Goal: Transaction & Acquisition: Purchase product/service

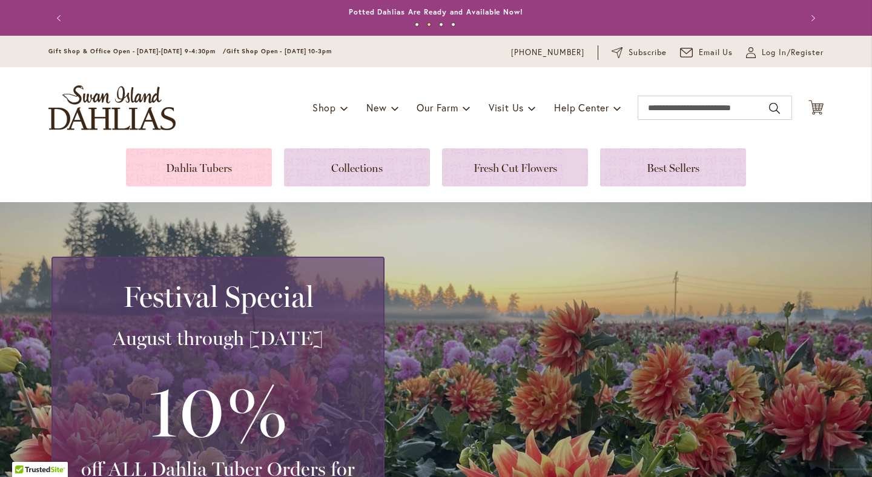
click at [208, 170] on link at bounding box center [199, 167] width 146 height 38
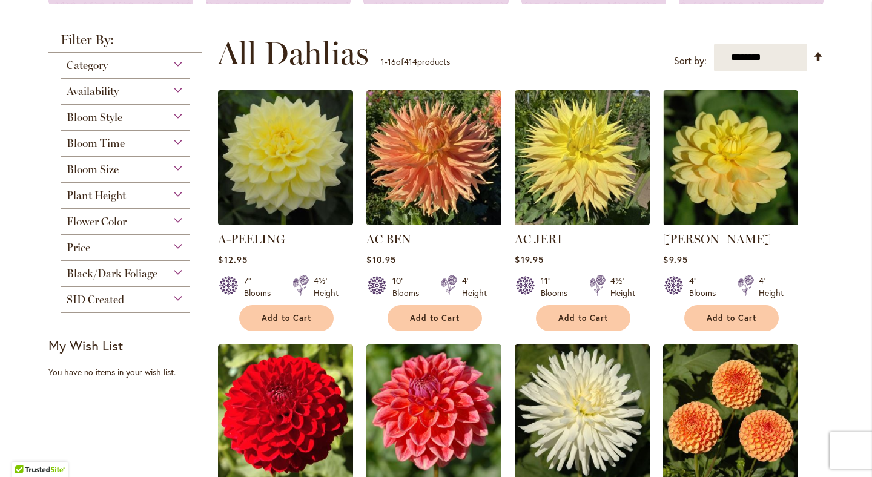
scroll to position [212, 0]
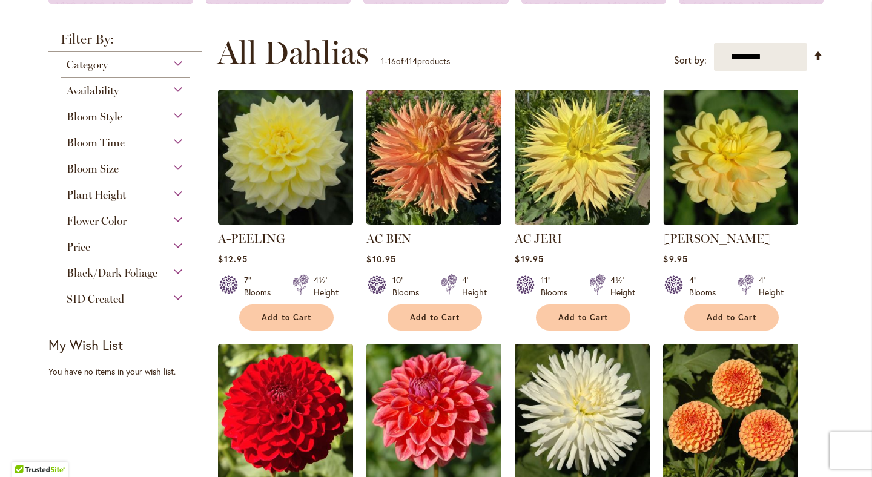
click at [181, 61] on div "Category" at bounding box center [126, 61] width 130 height 19
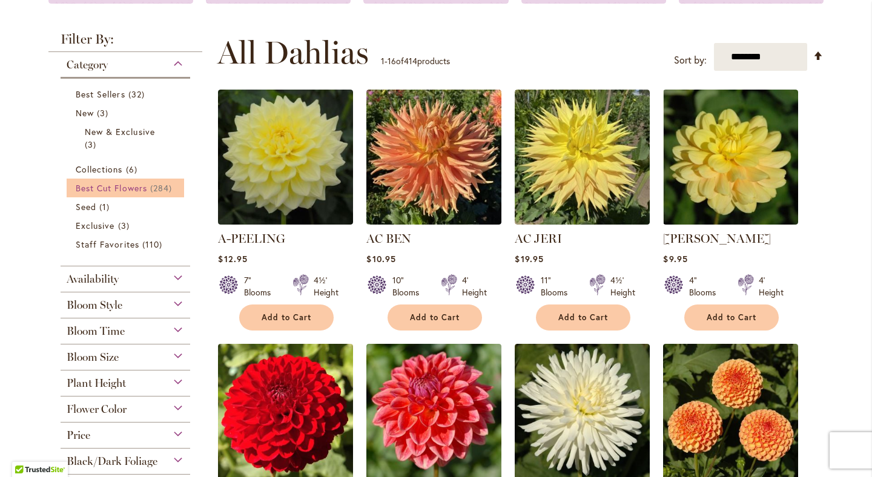
click at [141, 191] on span "Best Cut Flowers" at bounding box center [111, 188] width 71 height 12
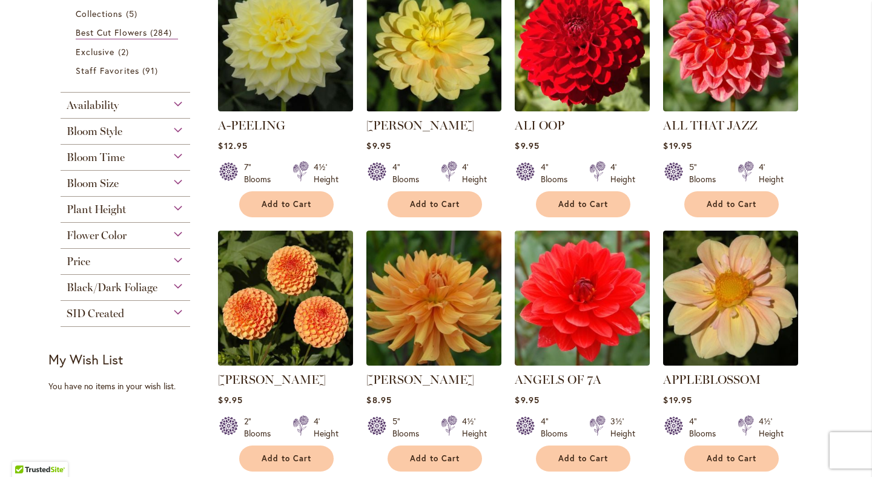
scroll to position [309, 0]
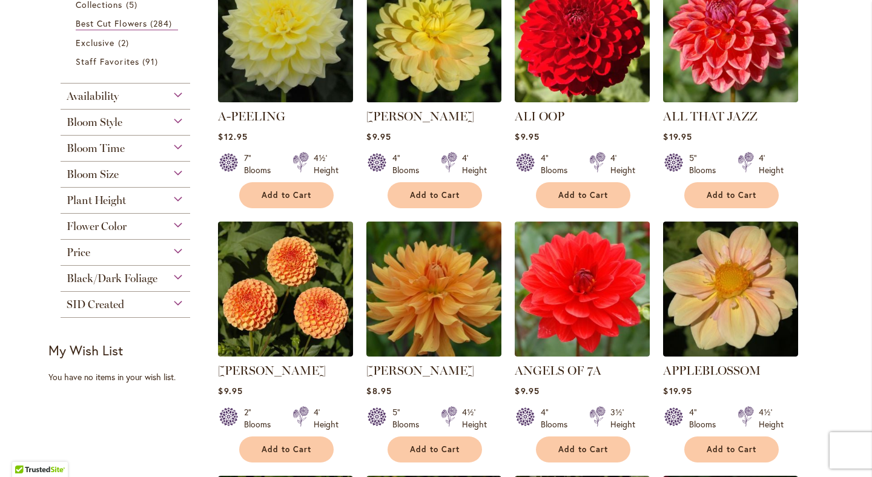
click at [177, 119] on div "Bloom Style" at bounding box center [126, 119] width 130 height 19
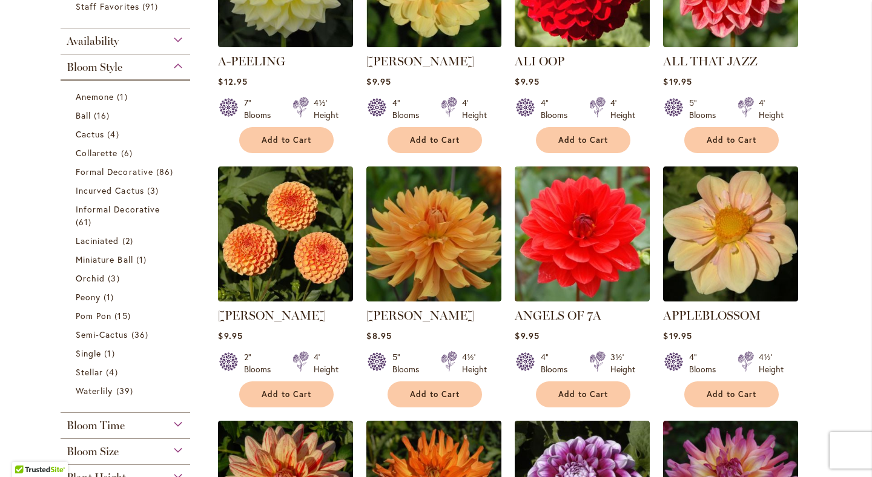
scroll to position [382, 0]
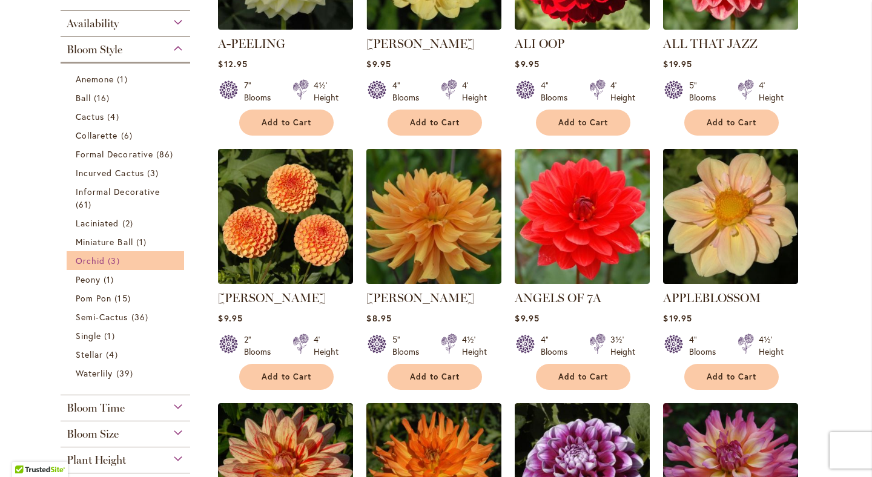
click at [115, 257] on span "3 items" at bounding box center [115, 260] width 15 height 13
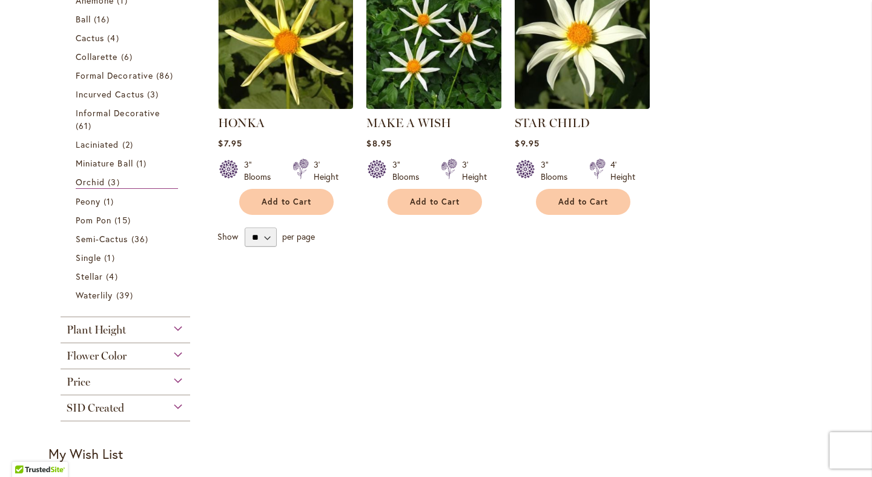
scroll to position [344, 0]
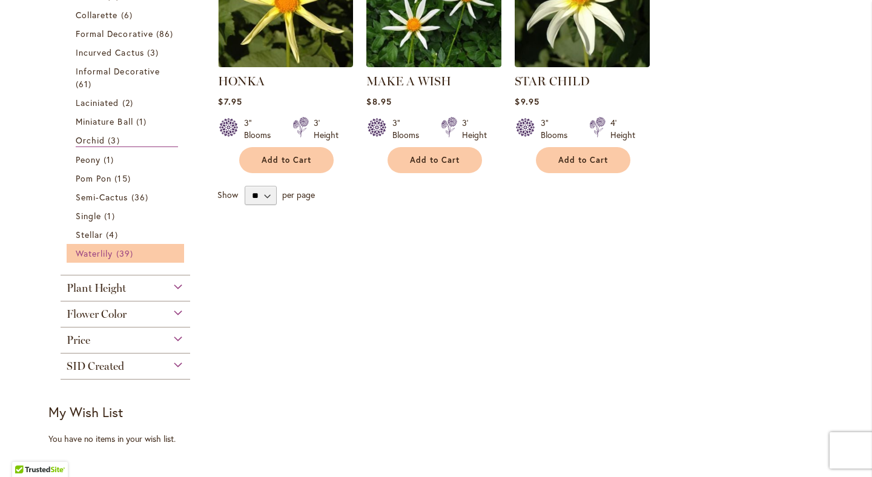
click at [124, 254] on span "39 items" at bounding box center [126, 253] width 20 height 13
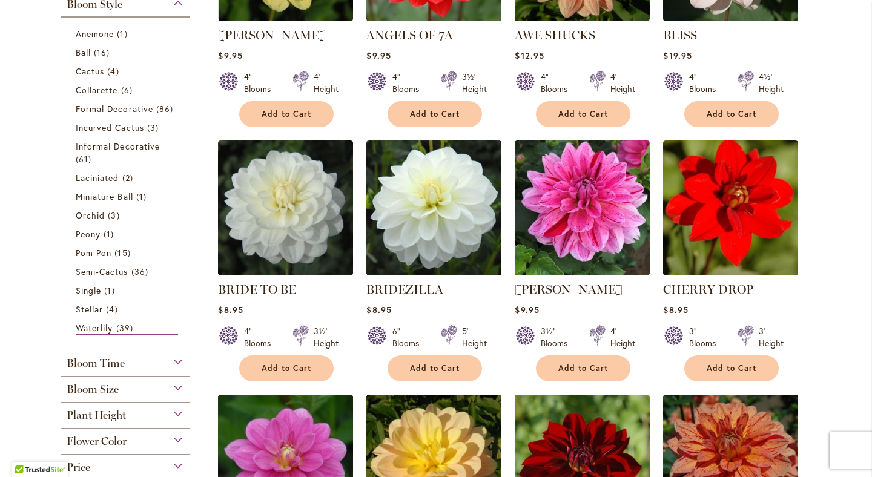
scroll to position [422, 0]
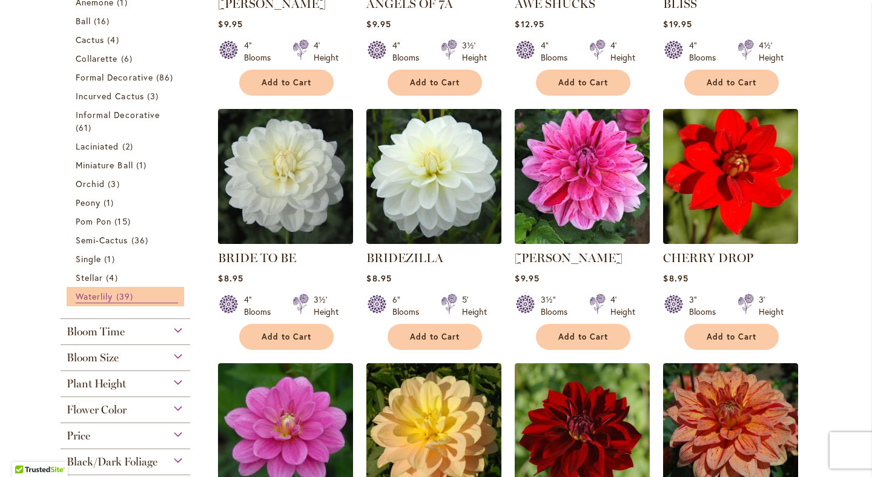
click at [104, 291] on span "Waterlily" at bounding box center [94, 297] width 37 height 12
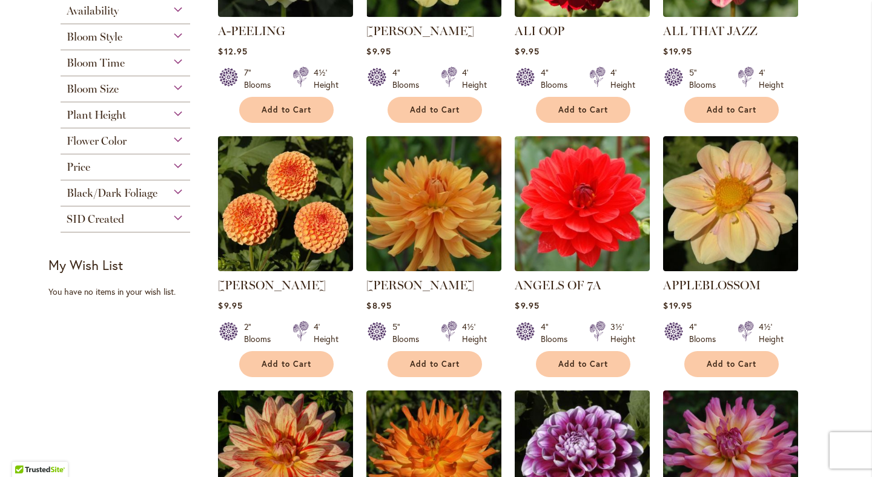
scroll to position [395, 0]
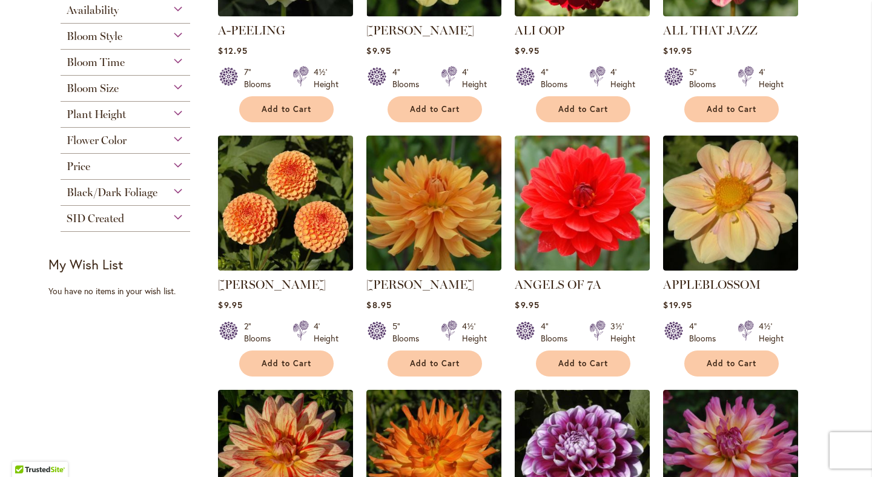
click at [84, 35] on span "Bloom Style" at bounding box center [95, 36] width 56 height 13
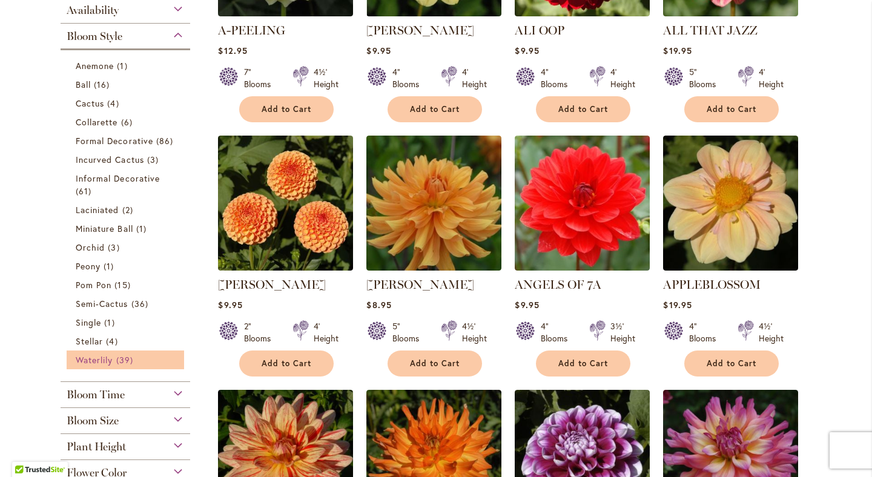
click at [109, 357] on span "Waterlily" at bounding box center [94, 360] width 37 height 12
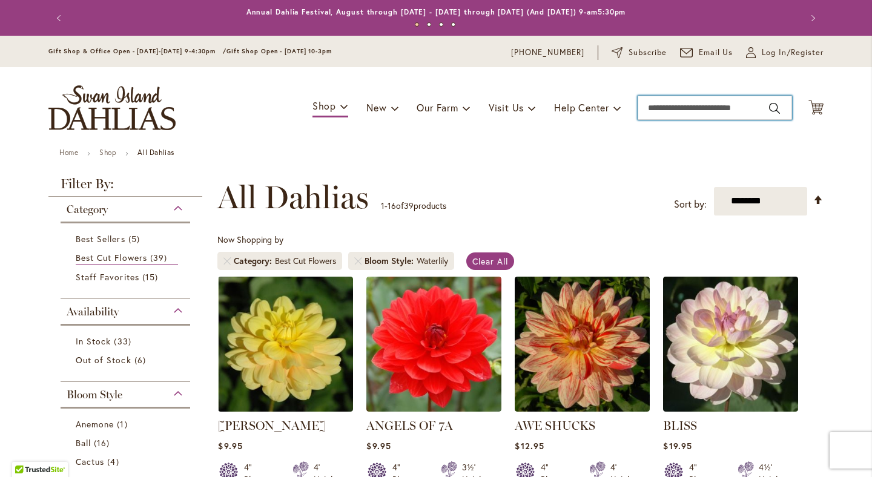
click at [663, 108] on input "Search" at bounding box center [714, 108] width 154 height 24
type input "*********"
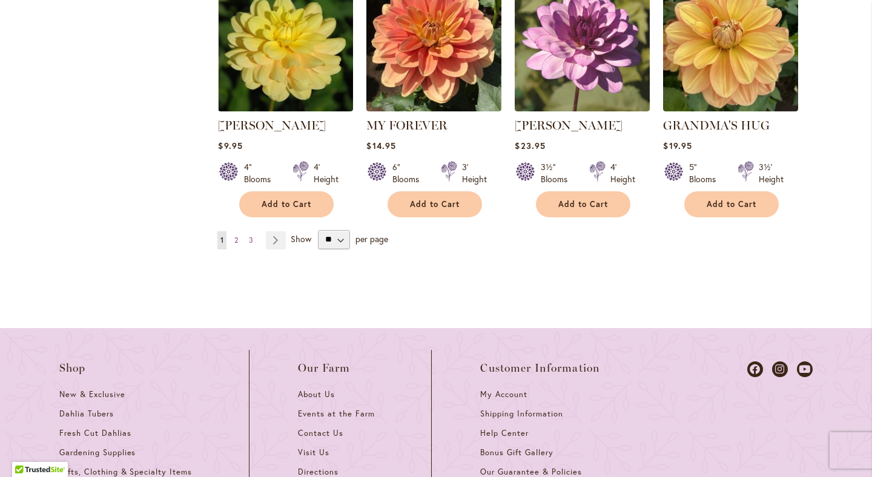
scroll to position [1184, 0]
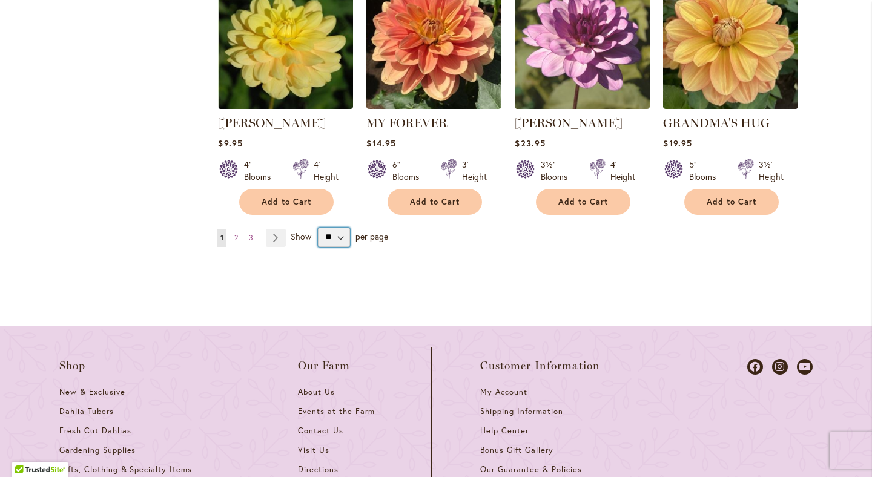
click at [340, 236] on select "** ** ** **" at bounding box center [334, 237] width 32 height 19
select select "**"
click at [318, 228] on select "** ** ** **" at bounding box center [334, 237] width 32 height 19
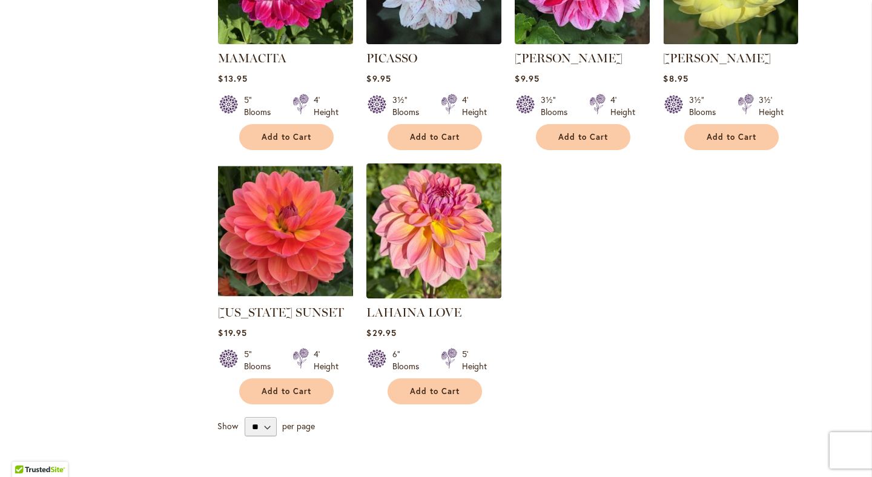
scroll to position [3068, 0]
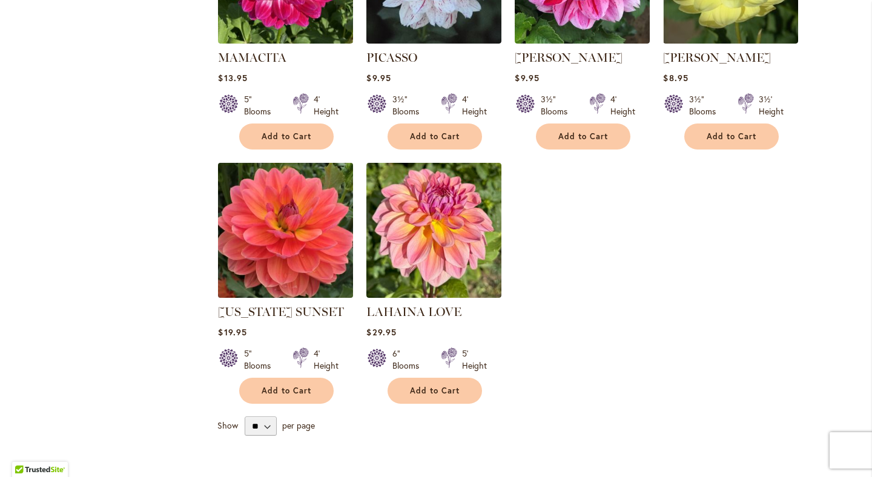
click at [311, 159] on img at bounding box center [286, 230] width 142 height 142
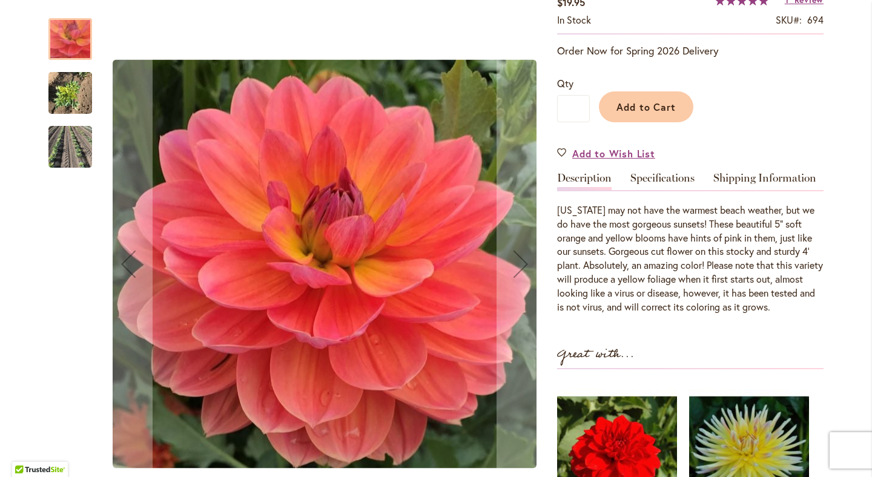
scroll to position [235, 0]
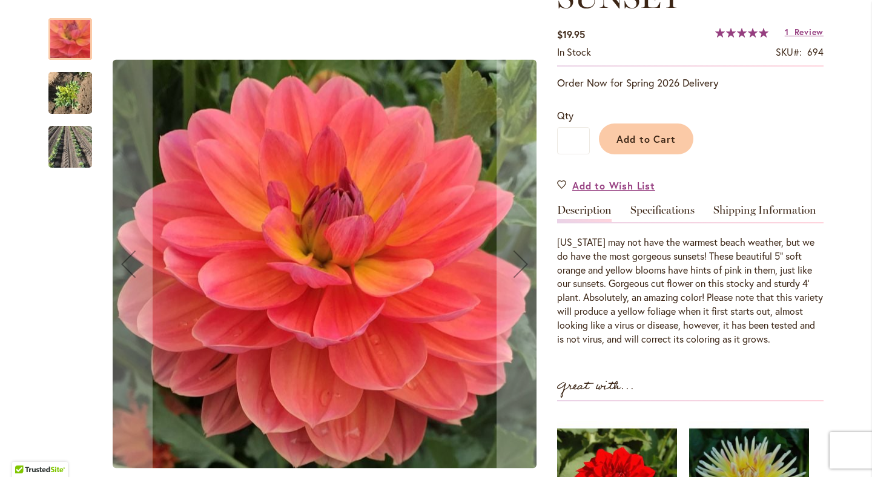
click at [73, 102] on img "OREGON SUNSET" at bounding box center [70, 93] width 44 height 58
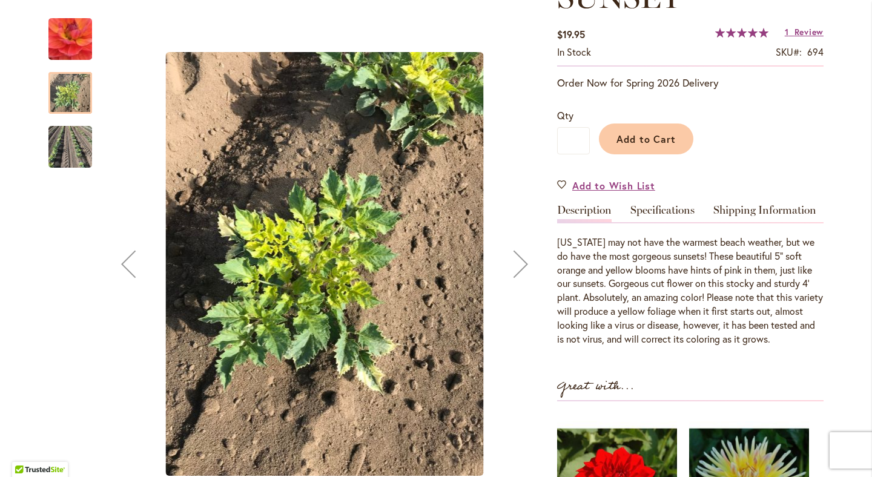
click at [71, 143] on img "OREGON SUNSET" at bounding box center [70, 147] width 44 height 63
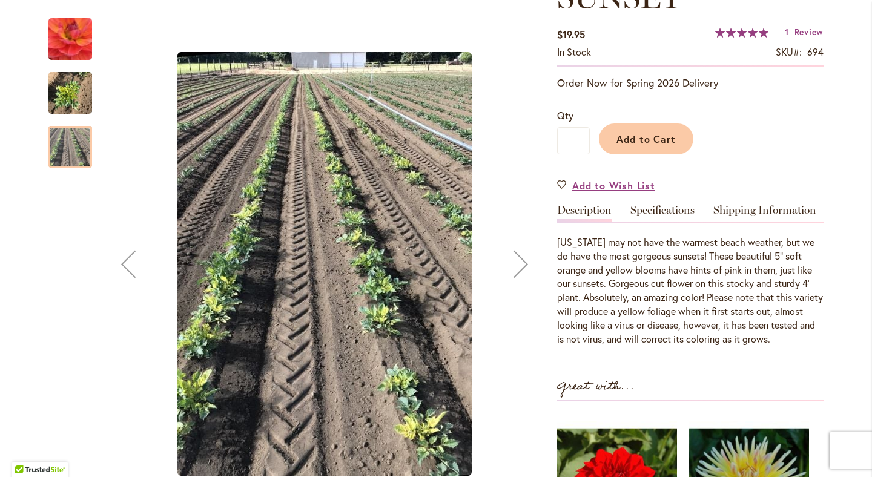
click at [69, 24] on img "OREGON SUNSET" at bounding box center [70, 40] width 87 height 84
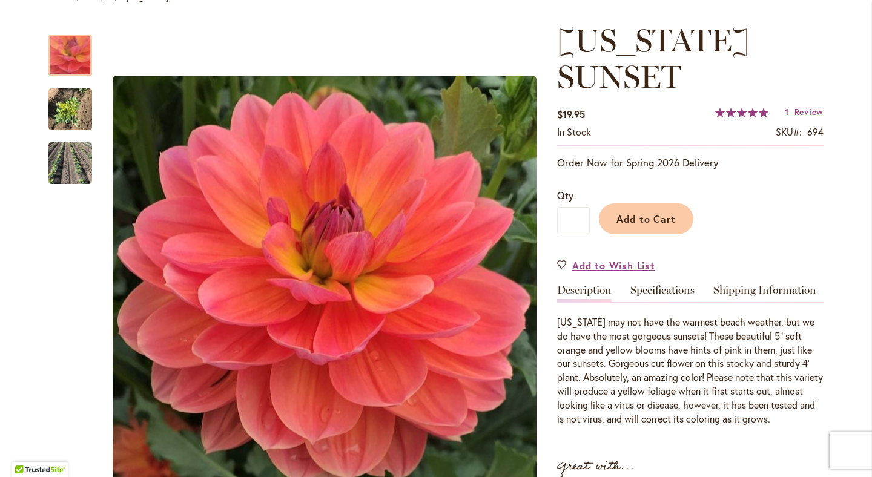
scroll to position [159, 0]
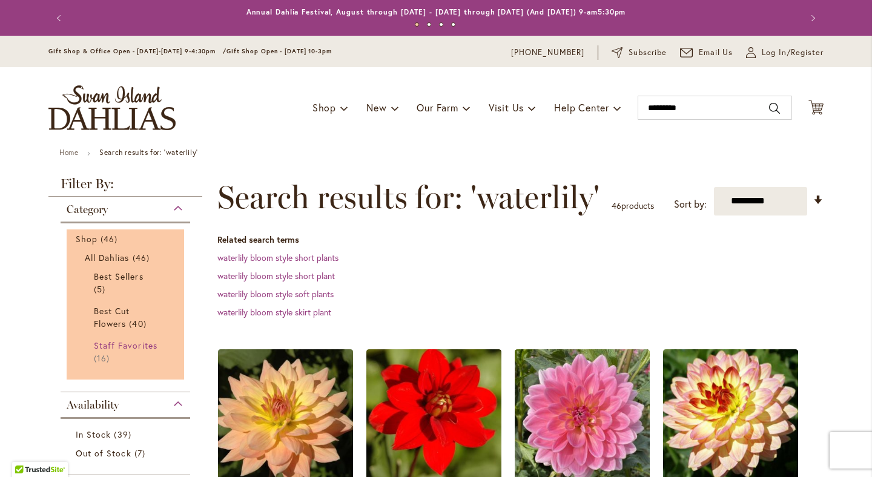
click at [128, 346] on span "Staff Favorites" at bounding box center [126, 346] width 64 height 12
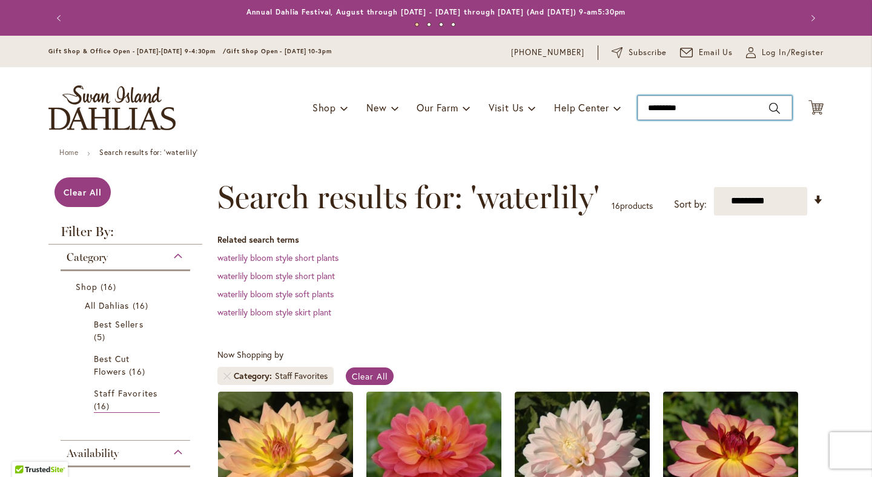
type input "*********"
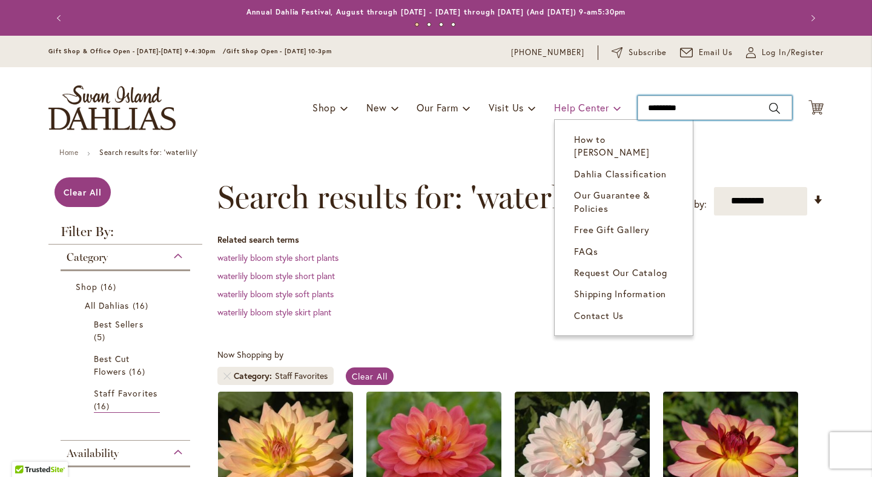
drag, startPoint x: 691, startPoint y: 111, endPoint x: 588, endPoint y: 105, distance: 103.1
click at [588, 105] on div "Toggle Nav Shop Dahlia Tubers Collections Fresh Cut Dahlias Gardening Supplies …" at bounding box center [435, 107] width 799 height 81
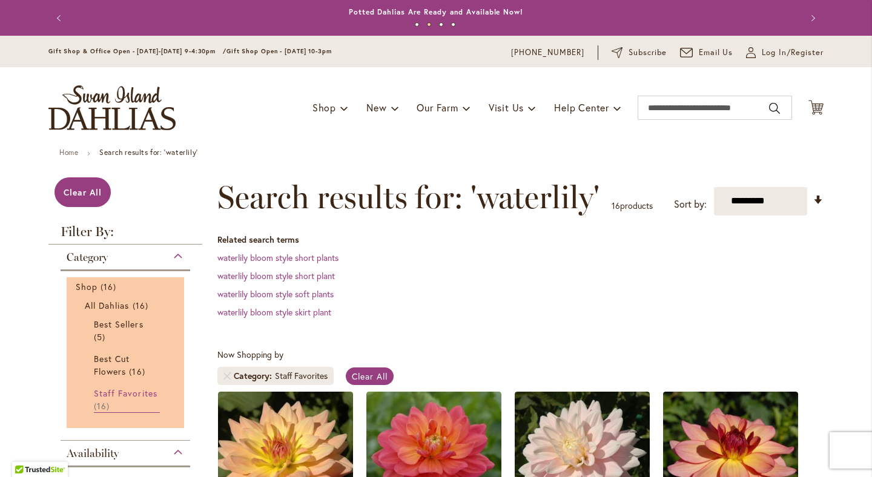
click at [146, 397] on span "Staff Favorites" at bounding box center [126, 393] width 64 height 12
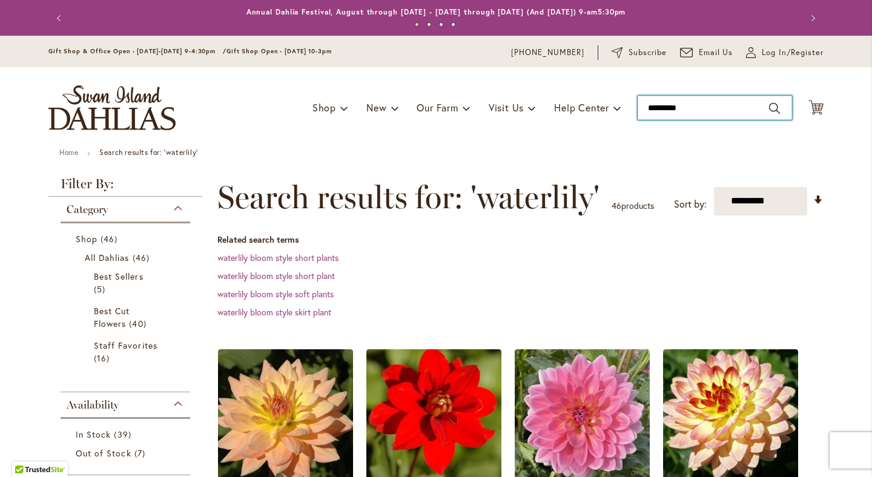
type input "*********"
drag, startPoint x: 719, startPoint y: 112, endPoint x: 614, endPoint y: 101, distance: 105.9
click at [614, 102] on div "Toggle Nav Shop Dahlia Tubers Collections Fresh Cut Dahlias Gardening Supplies …" at bounding box center [435, 107] width 799 height 81
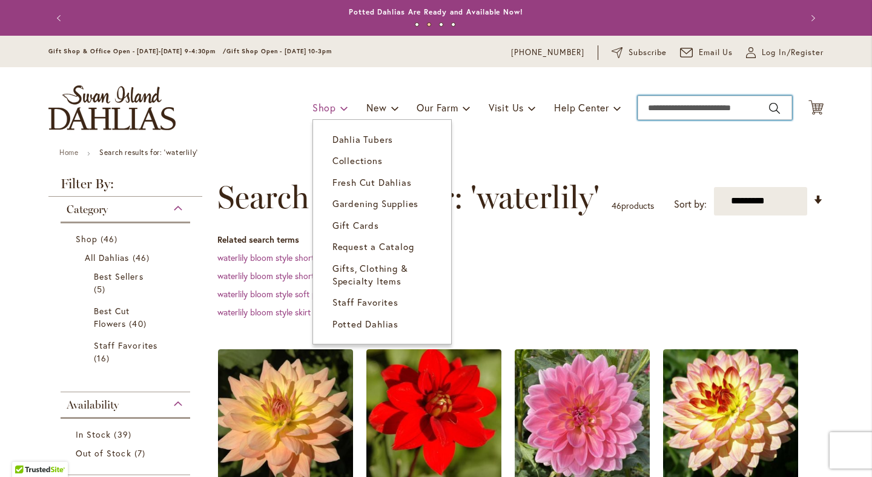
click at [343, 106] on span at bounding box center [344, 107] width 8 height 19
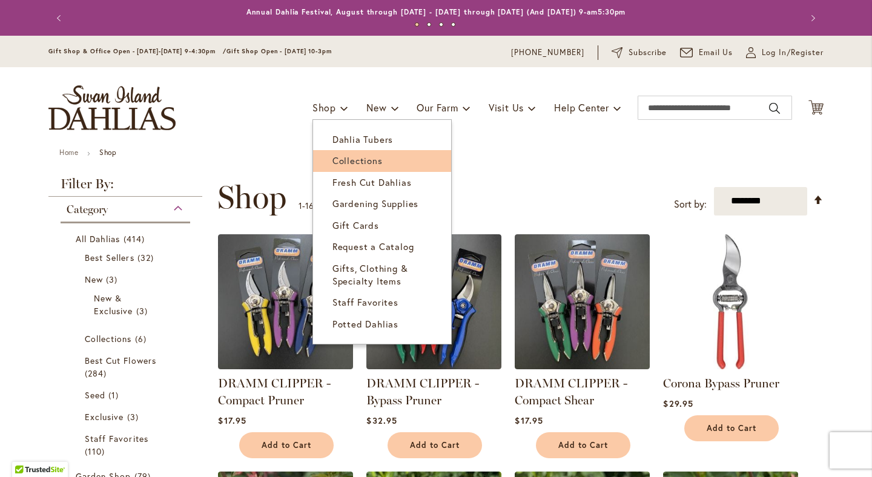
click at [360, 163] on span "Collections" at bounding box center [357, 160] width 50 height 12
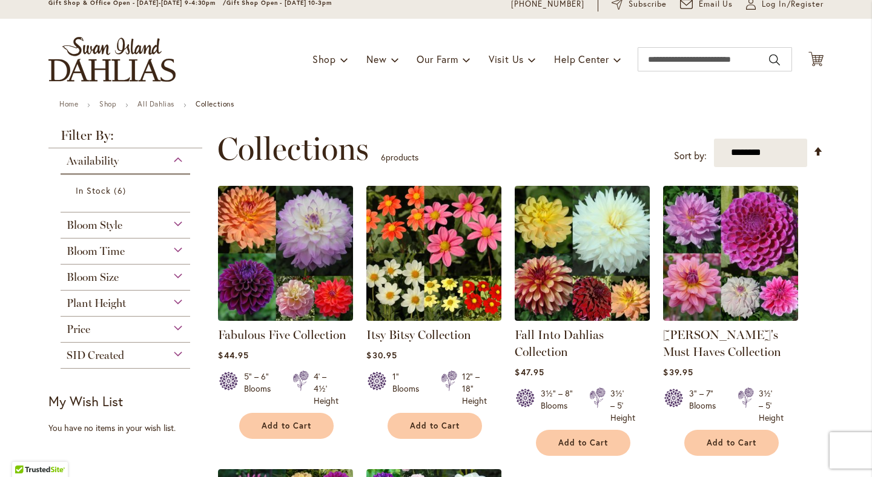
scroll to position [8, 0]
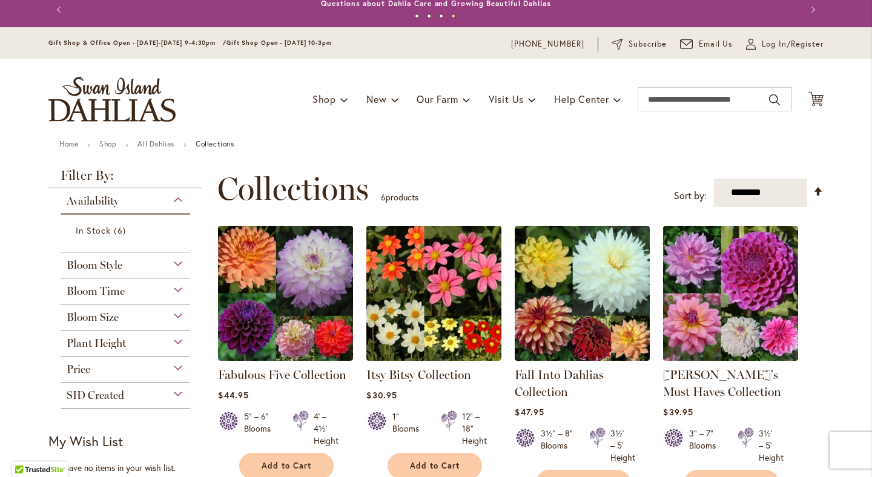
click at [181, 316] on div "Bloom Size" at bounding box center [126, 314] width 130 height 19
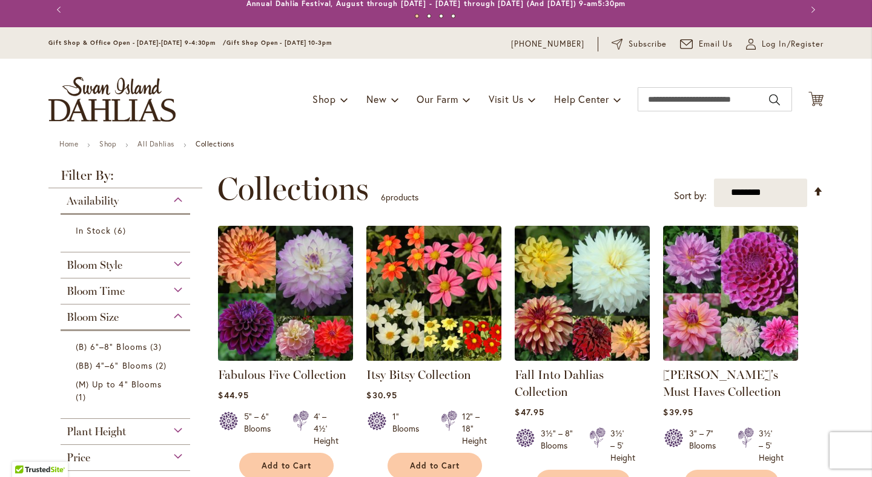
scroll to position [0, 0]
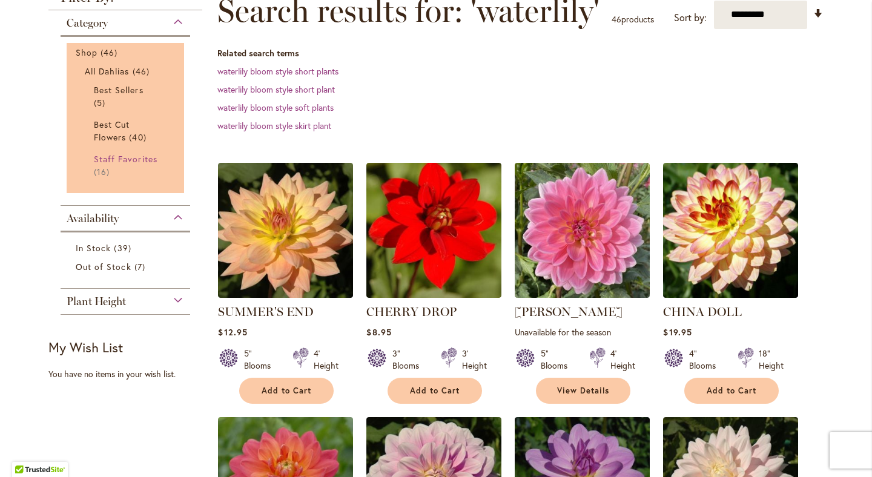
scroll to position [192, 0]
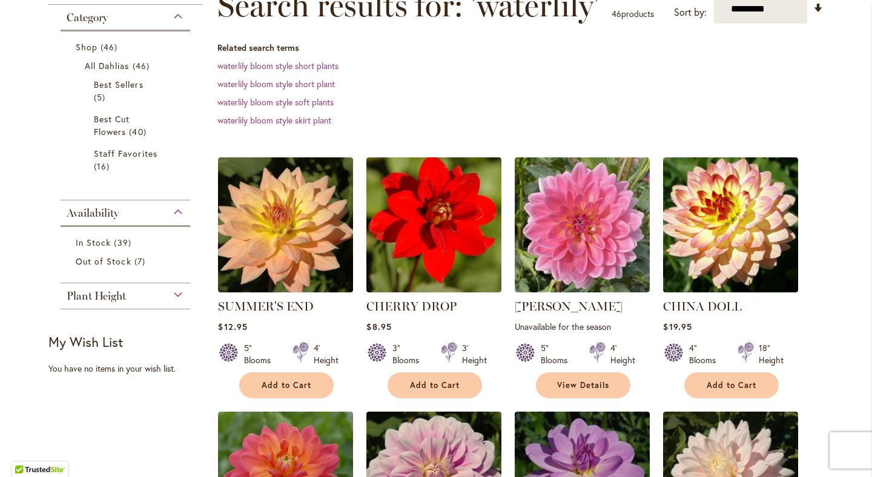
click at [179, 295] on div "Plant Height" at bounding box center [126, 292] width 130 height 19
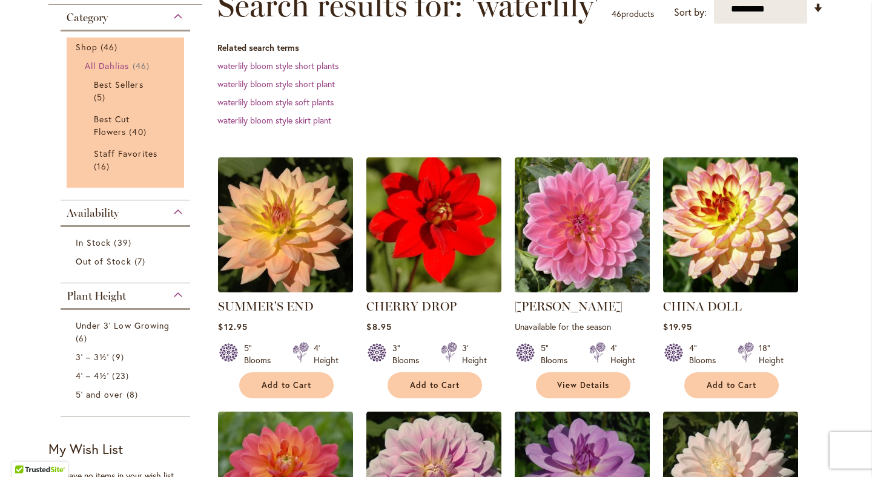
click at [99, 63] on span "All Dahlias" at bounding box center [107, 66] width 45 height 12
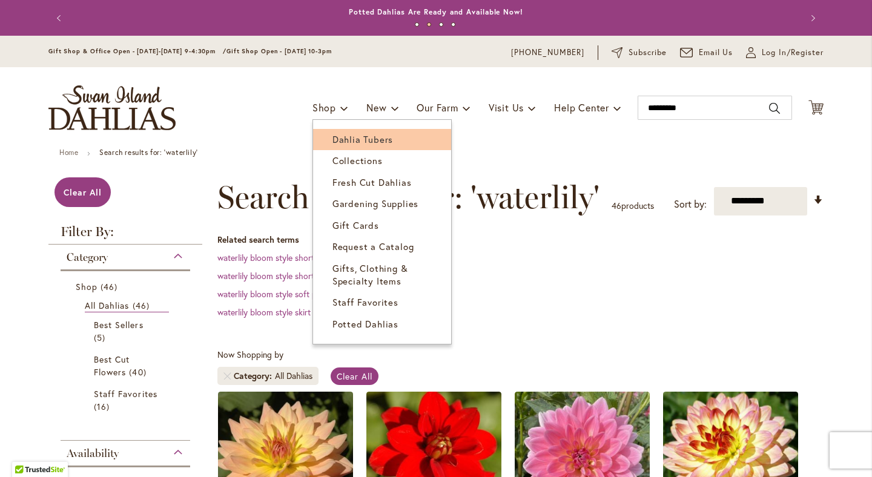
click at [341, 137] on span "Dahlia Tubers" at bounding box center [362, 139] width 61 height 12
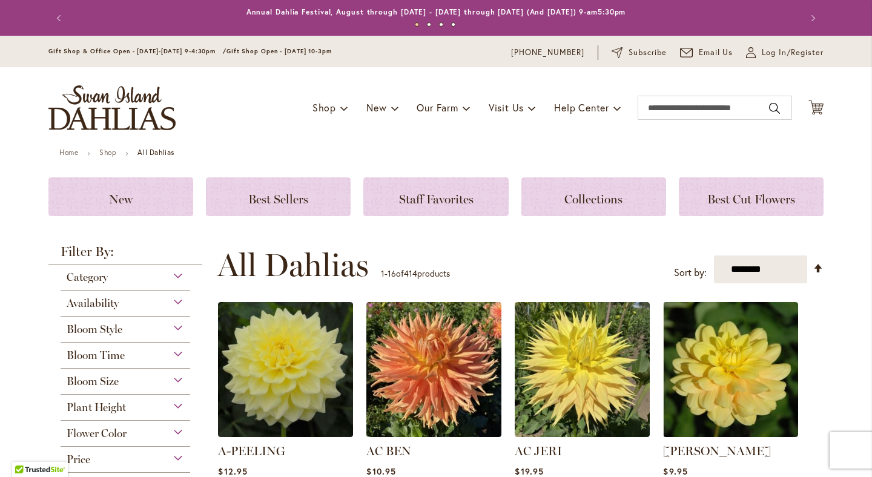
click at [107, 380] on span "Bloom Size" at bounding box center [93, 381] width 52 height 13
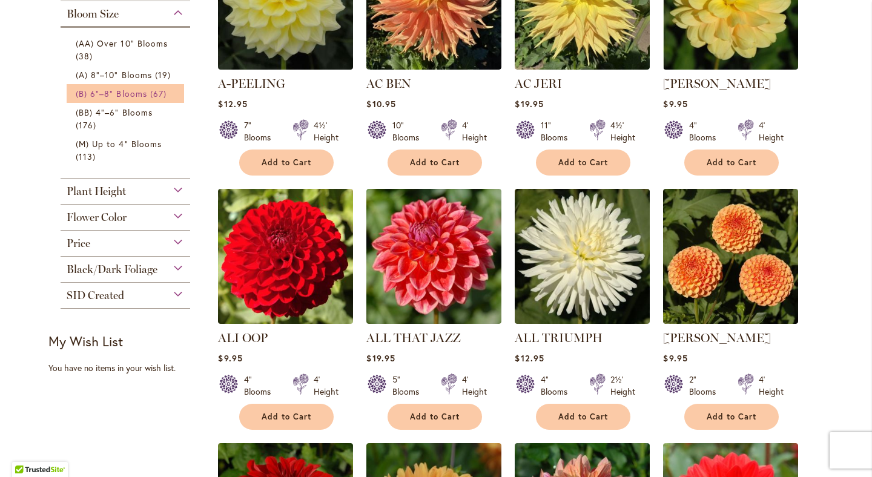
click at [134, 91] on span "(B) 6"–8" Blooms" at bounding box center [111, 94] width 71 height 12
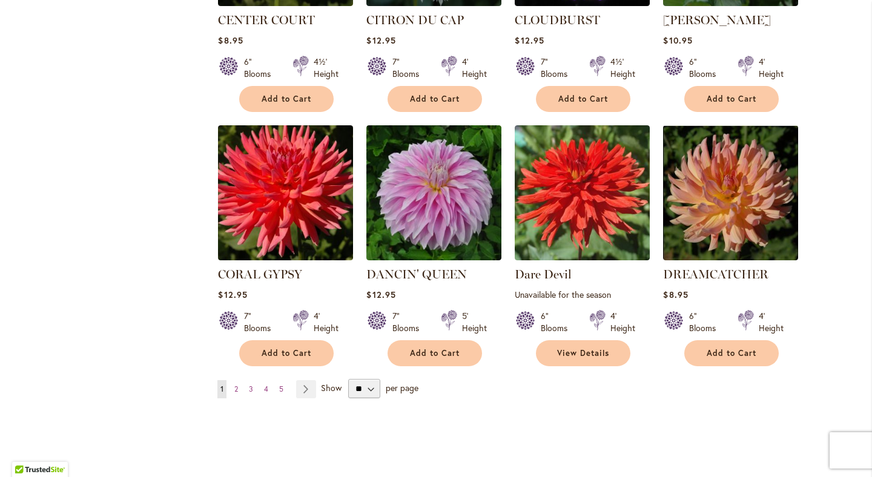
scroll to position [944, 0]
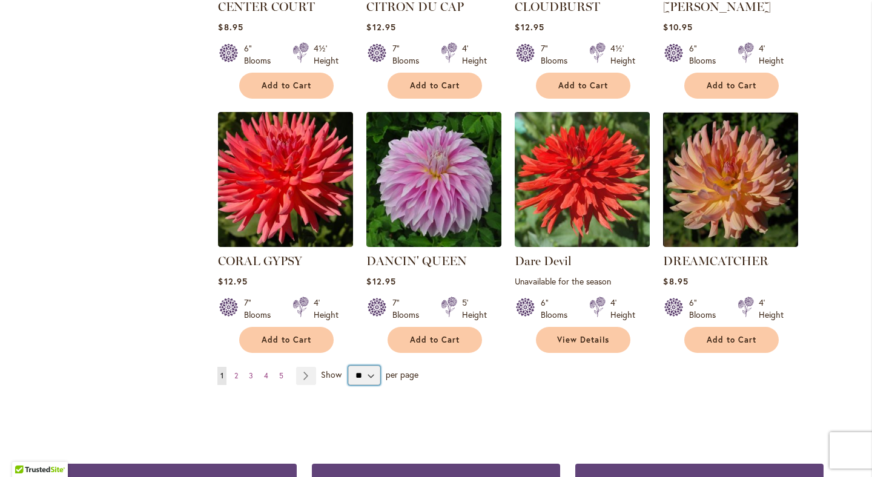
click at [371, 366] on select "** ** ** **" at bounding box center [364, 375] width 32 height 19
select select "**"
click at [348, 366] on select "** ** ** **" at bounding box center [364, 375] width 32 height 19
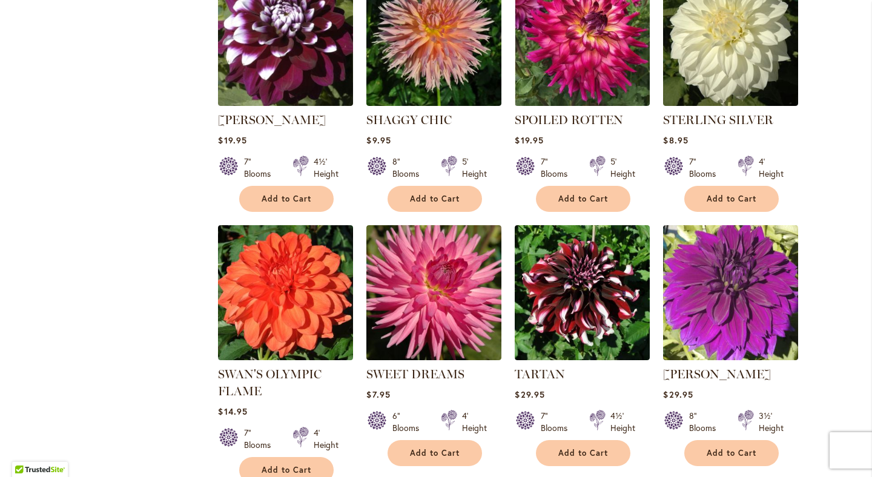
scroll to position [4047, 0]
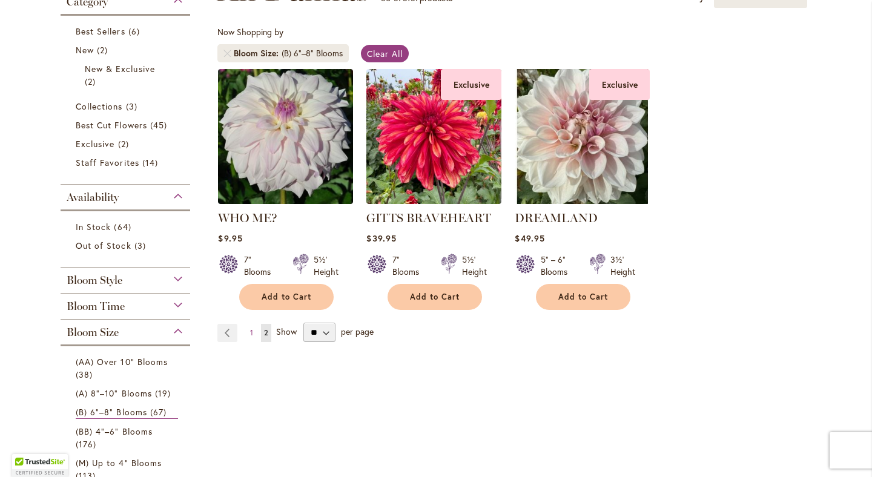
scroll to position [211, 0]
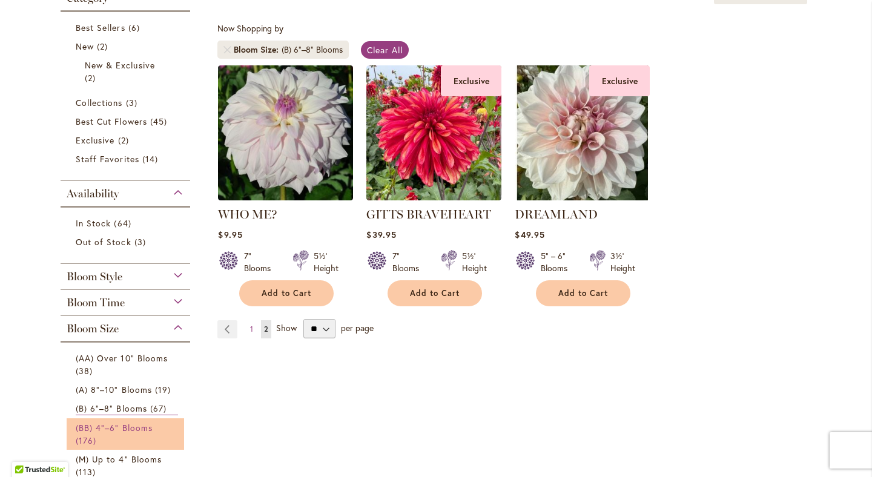
click at [134, 425] on span "(BB) 4"–6" Blooms" at bounding box center [114, 428] width 77 height 12
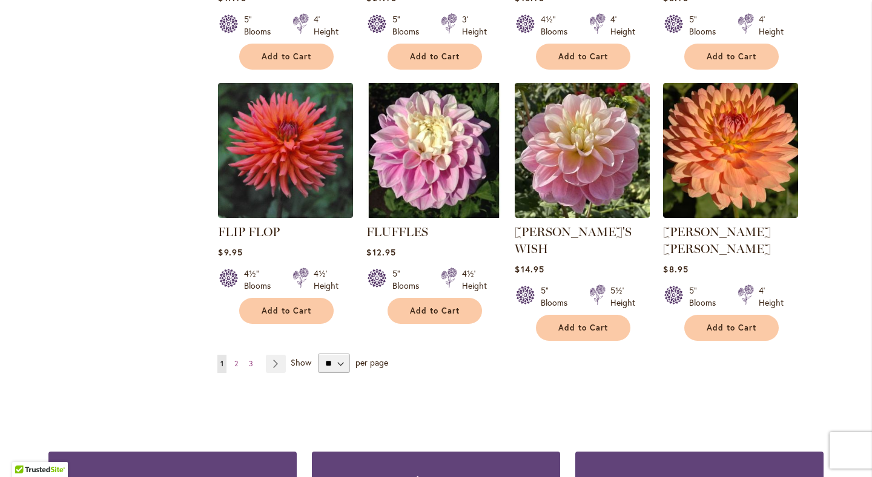
scroll to position [4118, 0]
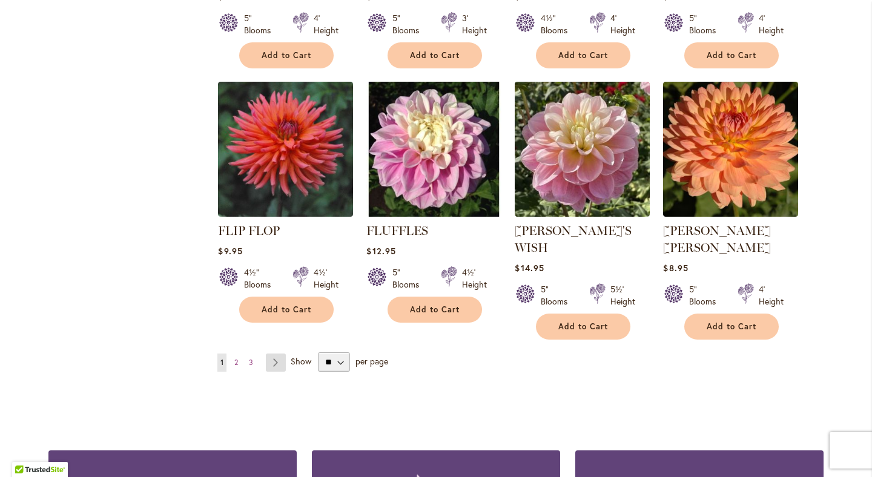
click at [278, 354] on link "Page Next" at bounding box center [276, 363] width 20 height 18
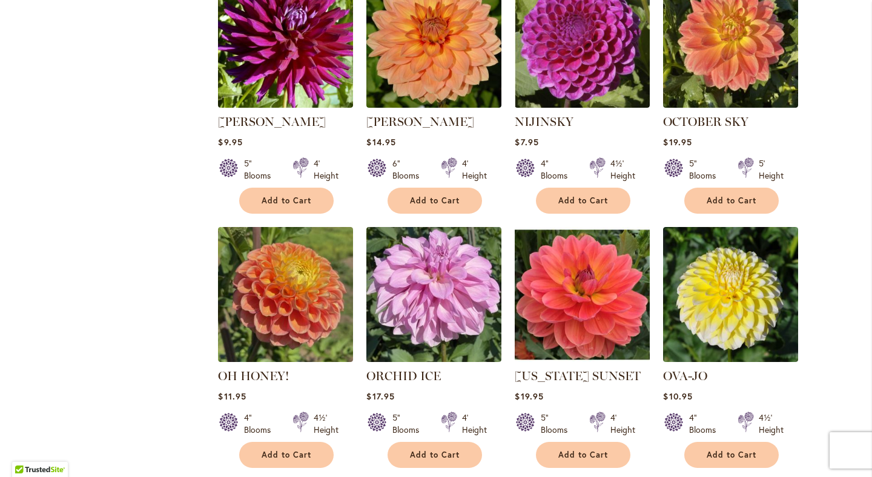
scroll to position [4010, 0]
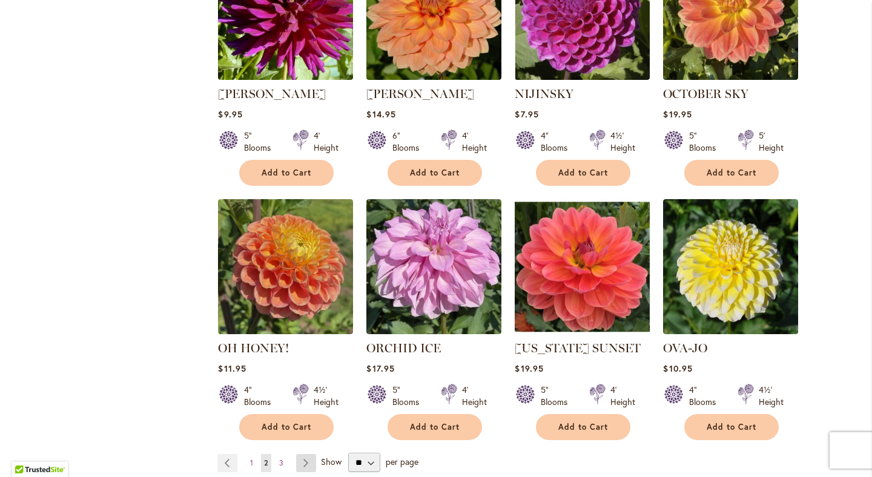
click at [301, 454] on link "Page Next" at bounding box center [306, 463] width 20 height 18
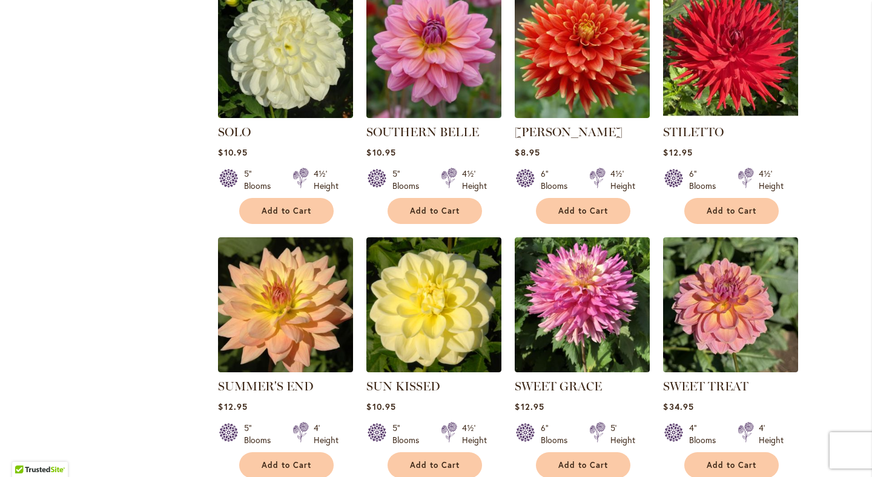
scroll to position [1600, 0]
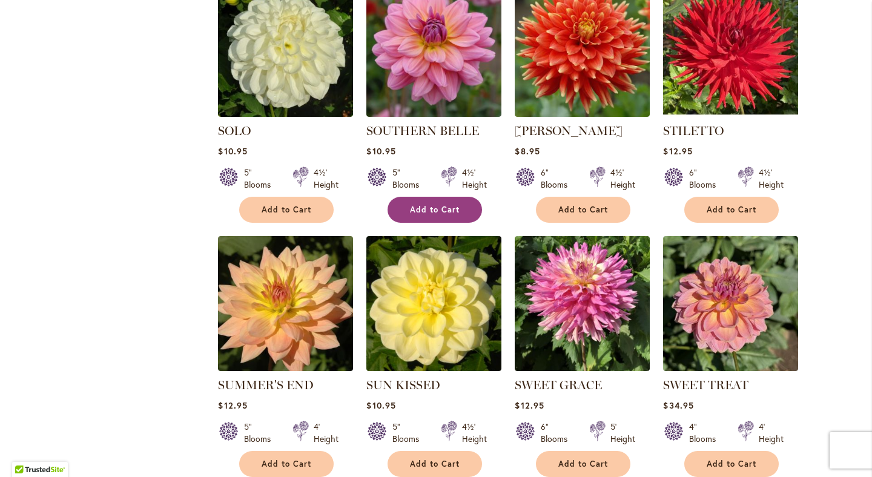
click at [452, 209] on span "Add to Cart" at bounding box center [435, 210] width 50 height 10
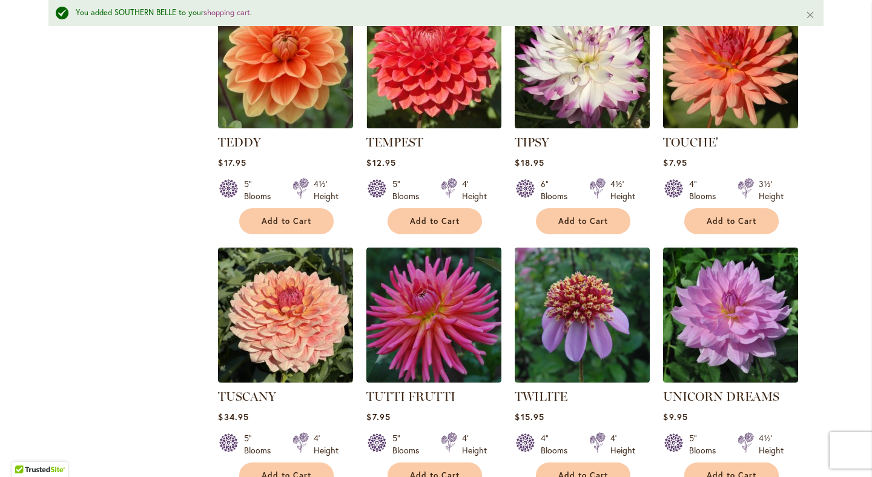
scroll to position [2402, 0]
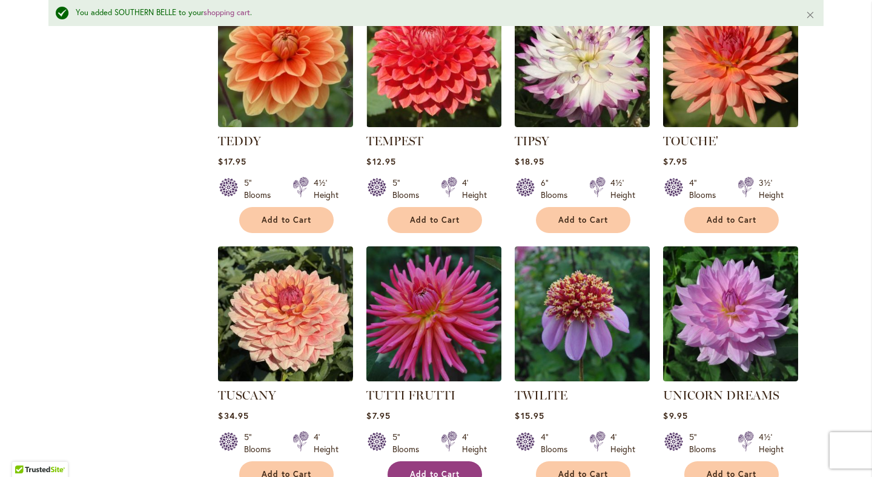
click at [449, 469] on span "Add to Cart" at bounding box center [435, 474] width 50 height 10
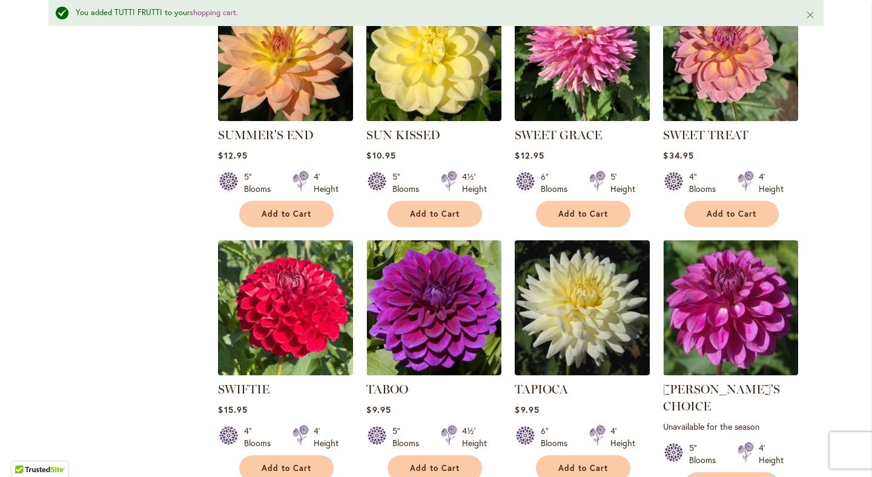
scroll to position [1874, 0]
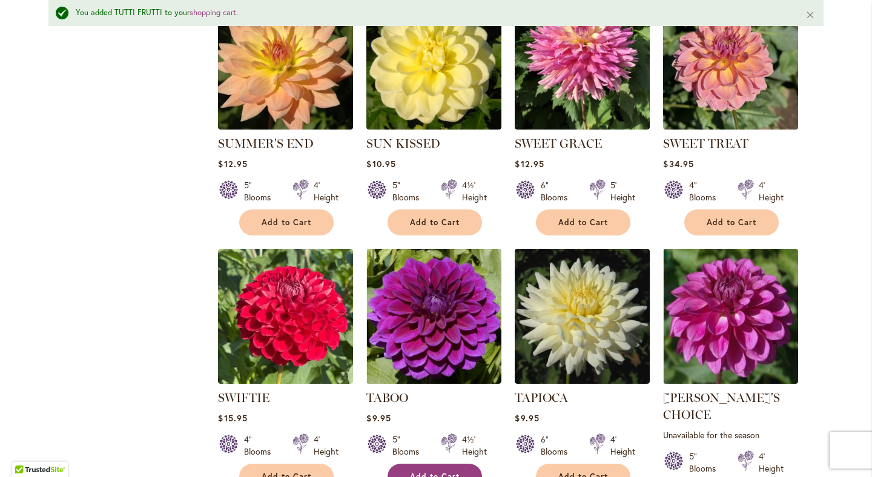
click at [439, 472] on span "Add to Cart" at bounding box center [435, 477] width 50 height 10
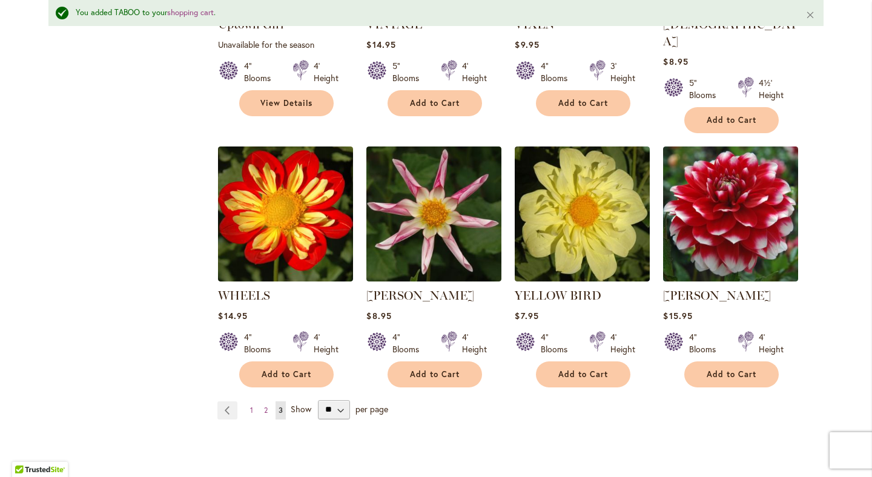
scroll to position [3047, 0]
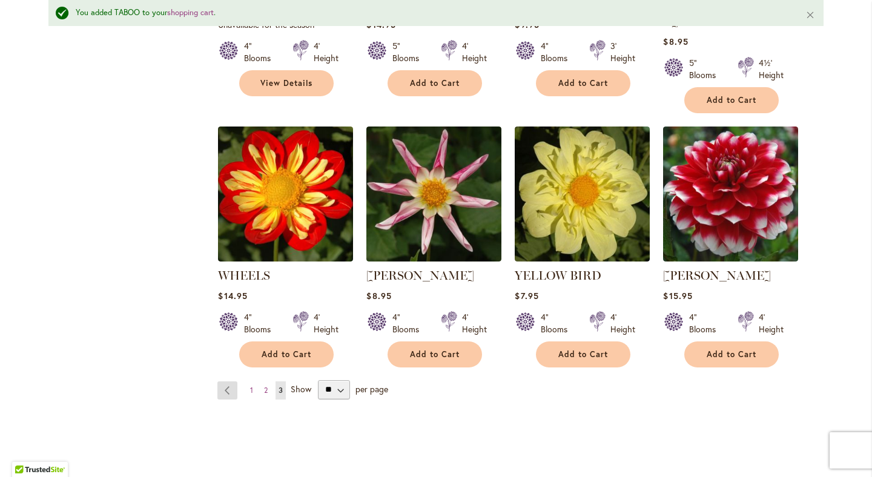
click at [224, 381] on link "Page Previous" at bounding box center [227, 390] width 20 height 18
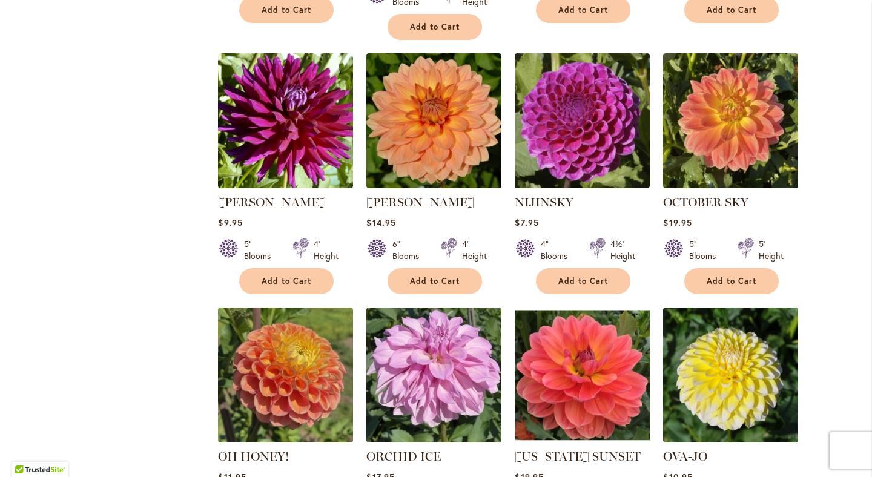
scroll to position [3903, 0]
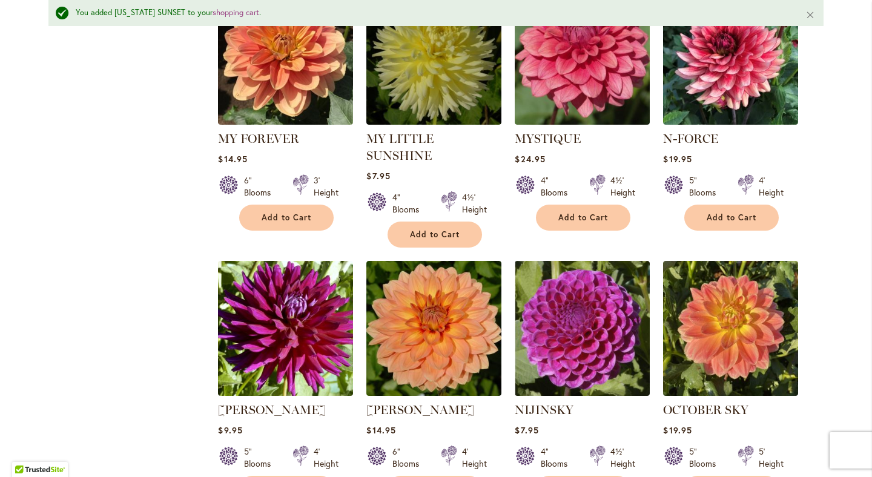
scroll to position [3725, 0]
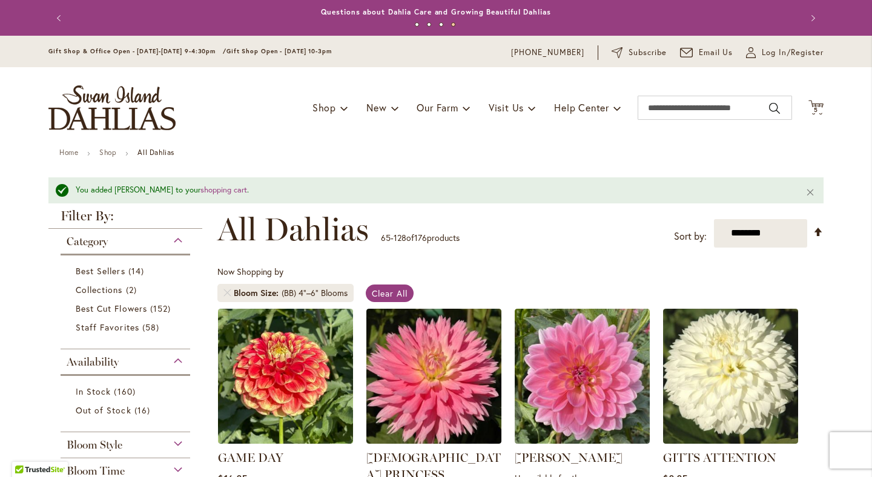
scroll to position [0, 0]
click at [813, 107] on span "5 5 items" at bounding box center [816, 110] width 12 height 6
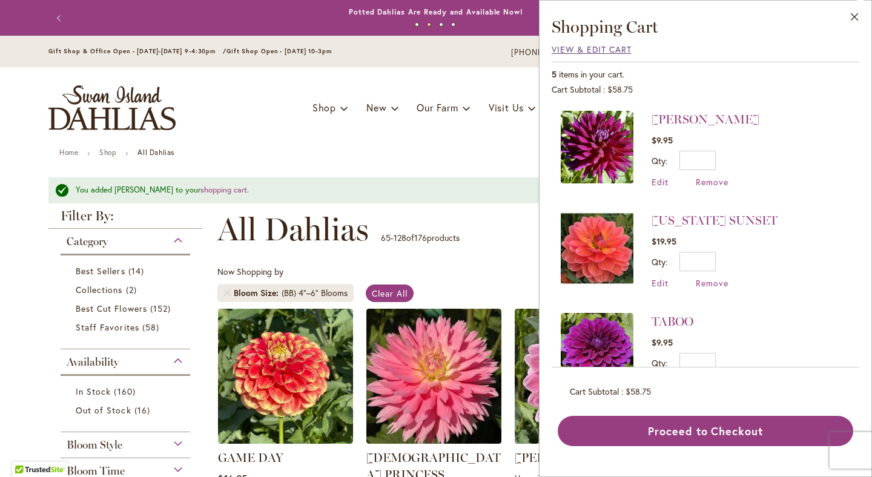
click at [595, 51] on span "View & Edit Cart" at bounding box center [592, 50] width 80 height 12
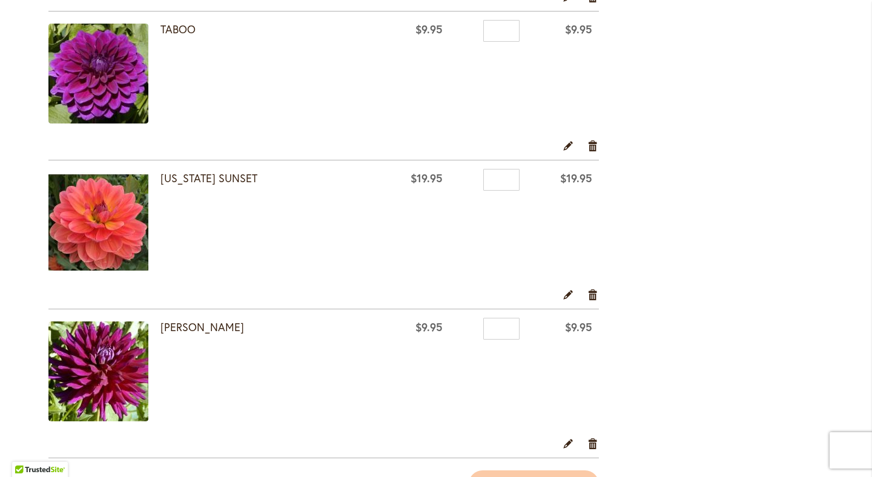
scroll to position [534, 0]
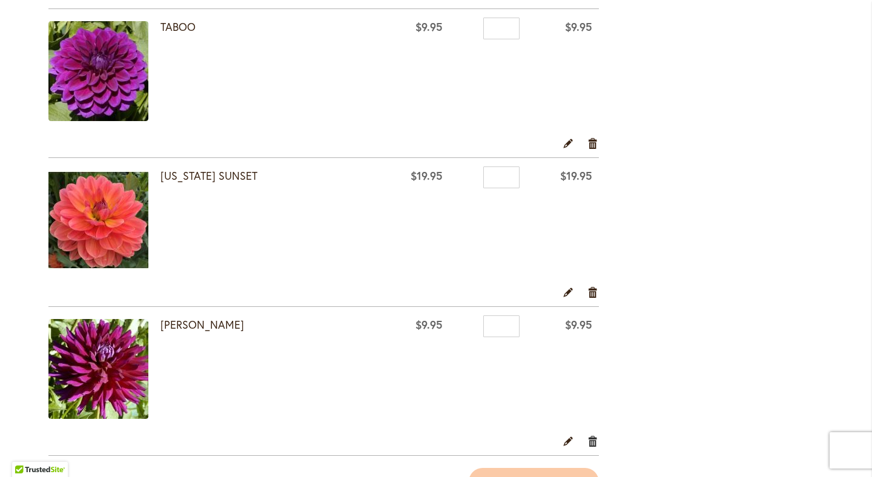
click at [591, 438] on link "Remove item" at bounding box center [593, 440] width 12 height 13
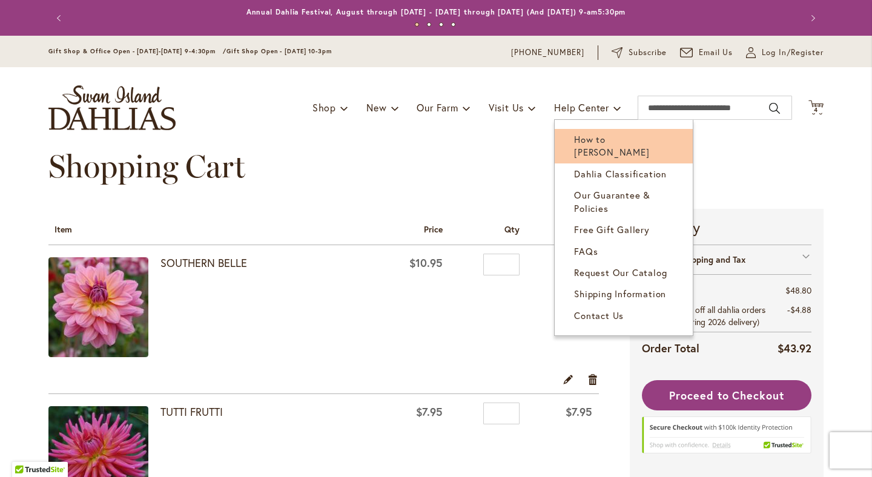
click at [596, 137] on span "How to [PERSON_NAME]" at bounding box center [611, 145] width 75 height 25
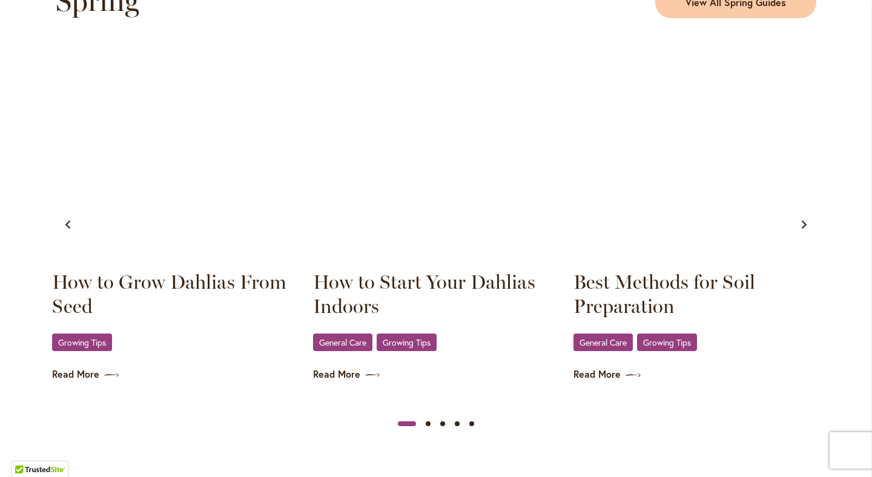
scroll to position [685, 0]
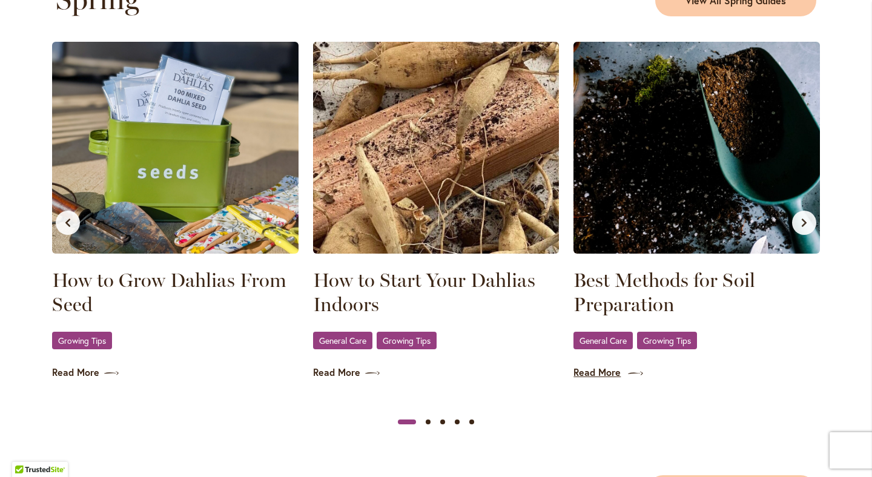
click at [598, 378] on link "Read More" at bounding box center [696, 373] width 246 height 14
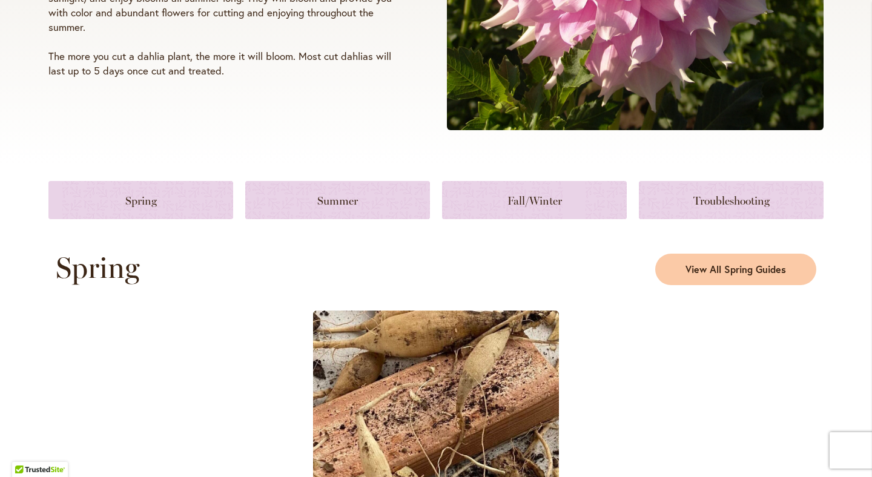
scroll to position [421, 0]
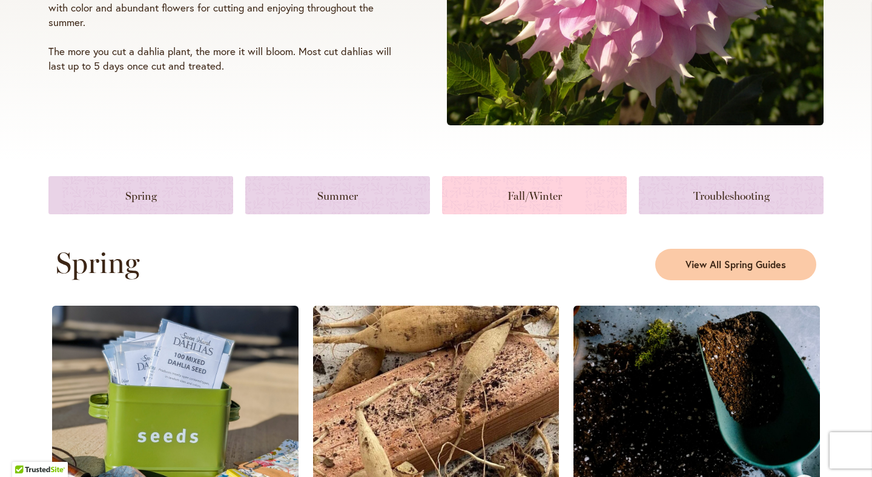
click at [536, 194] on link at bounding box center [534, 195] width 185 height 38
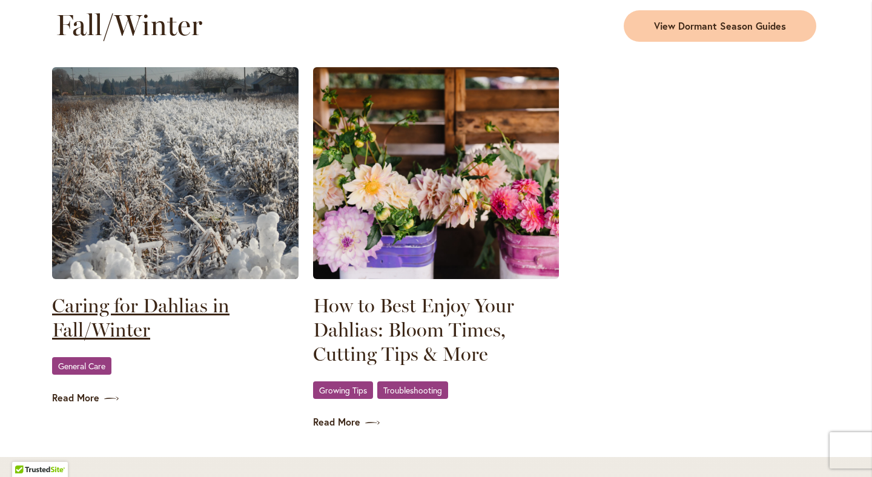
click at [183, 309] on link "Caring for Dahlias in Fall/Winter" at bounding box center [175, 318] width 246 height 48
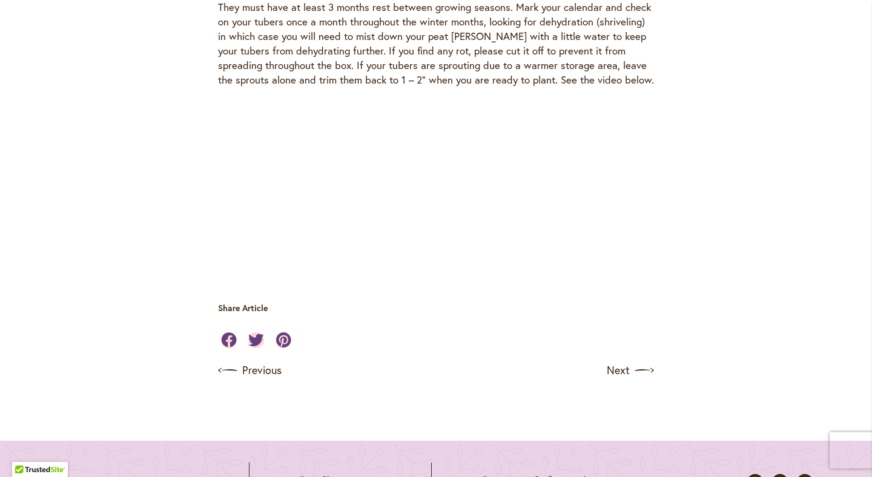
scroll to position [3648, 0]
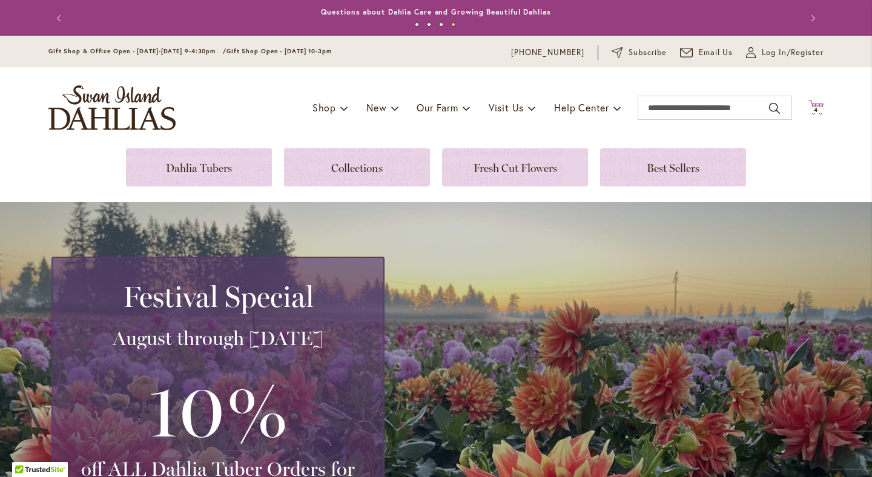
click at [818, 107] on icon "Cart .cls-1 { fill: #231f20; }" at bounding box center [815, 107] width 15 height 15
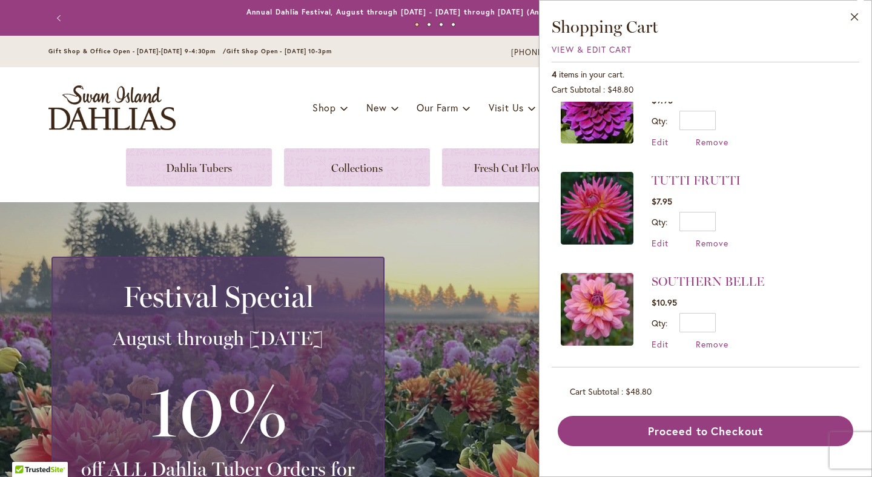
scroll to position [144, 0]
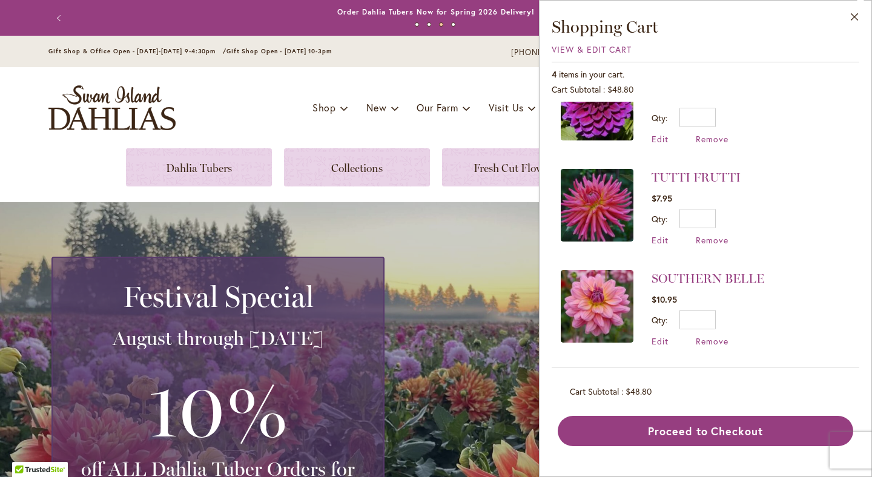
click at [264, 112] on div "Toggle Nav Shop Dahlia Tubers Collections Fresh Cut Dahlias Gardening Supplies …" at bounding box center [435, 107] width 799 height 81
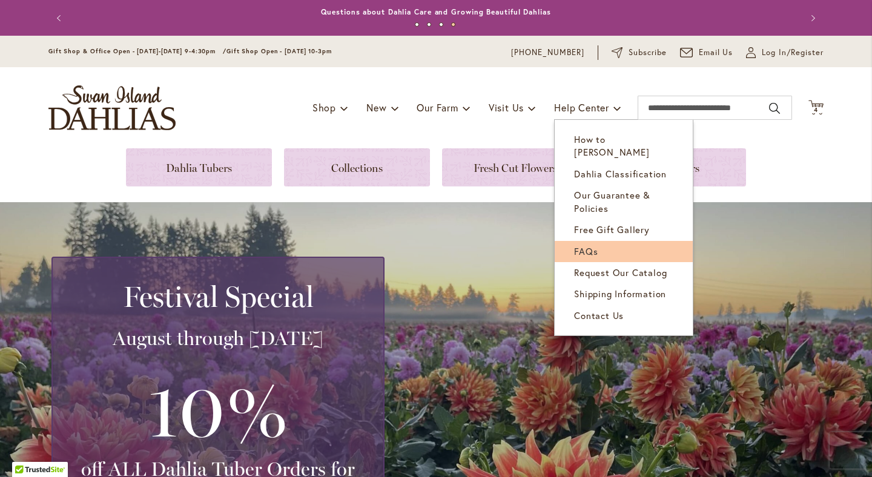
click at [584, 245] on span "FAQs" at bounding box center [586, 251] width 24 height 12
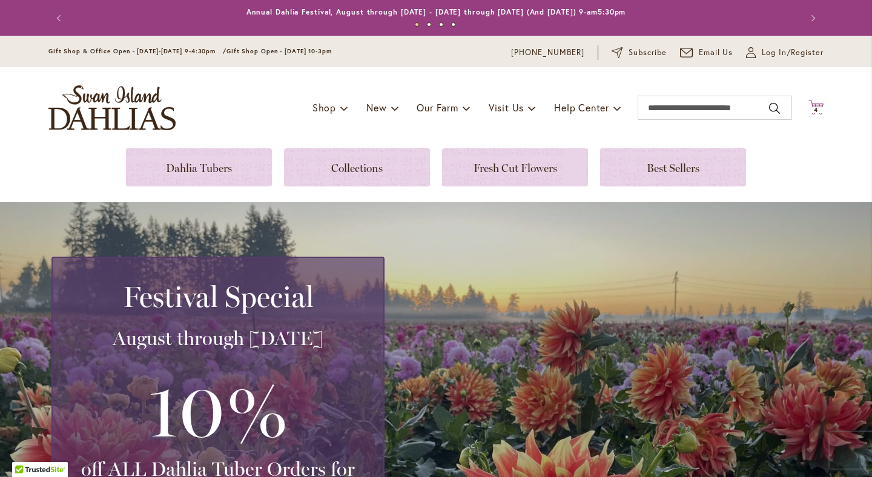
click at [818, 109] on span "4 4 items" at bounding box center [816, 110] width 12 height 6
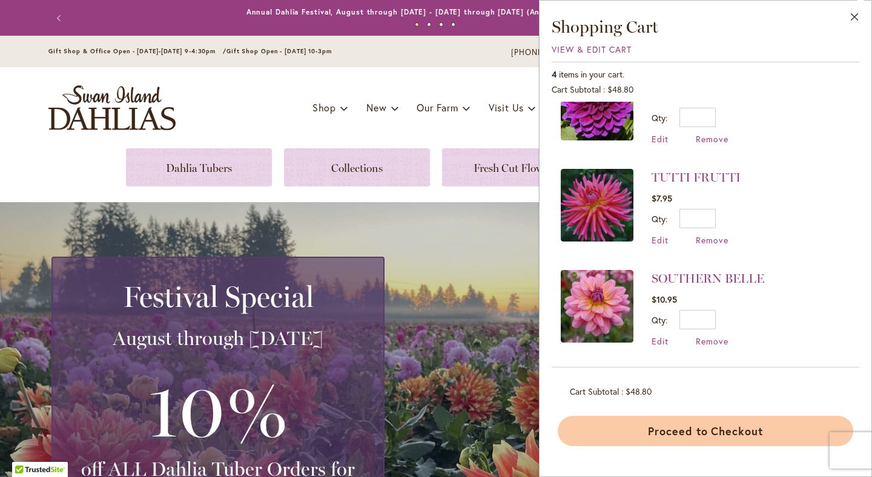
click at [726, 430] on button "Proceed to Checkout" at bounding box center [705, 431] width 295 height 30
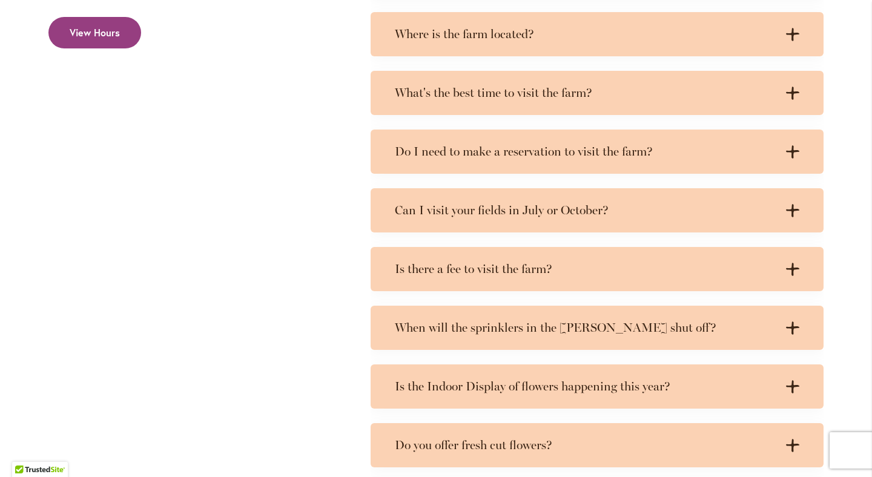
scroll to position [731, 0]
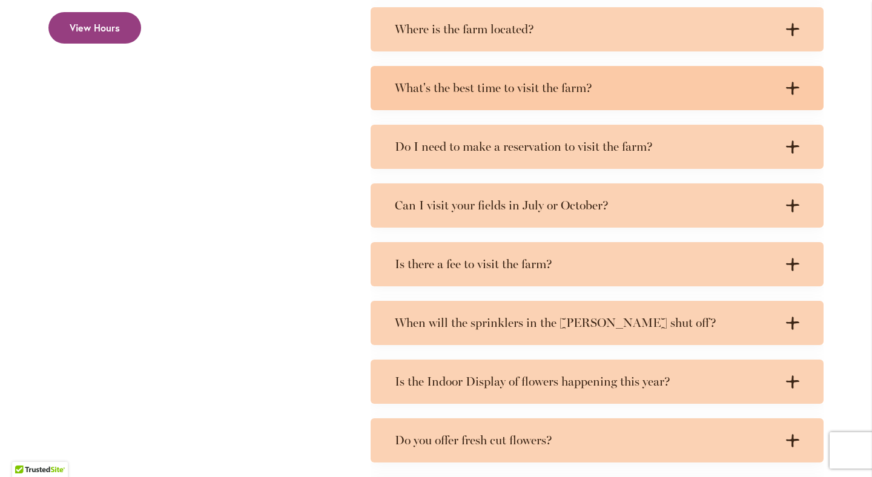
click at [794, 85] on icon ".cls-1 { fill: #3c2616; stroke-width: 0px; }" at bounding box center [792, 88] width 13 height 13
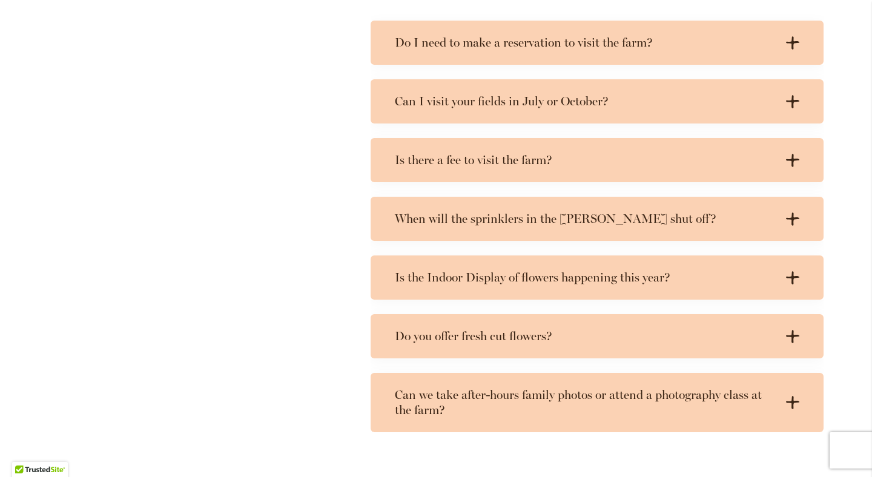
scroll to position [900, 0]
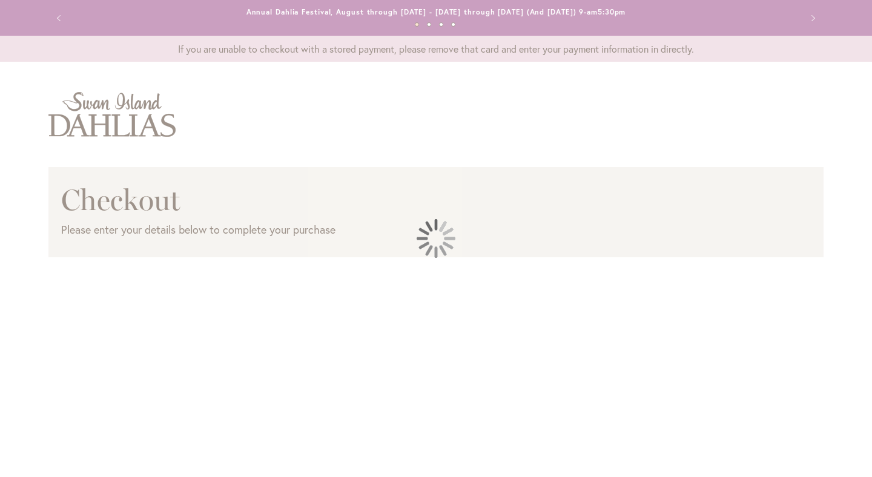
select select "**"
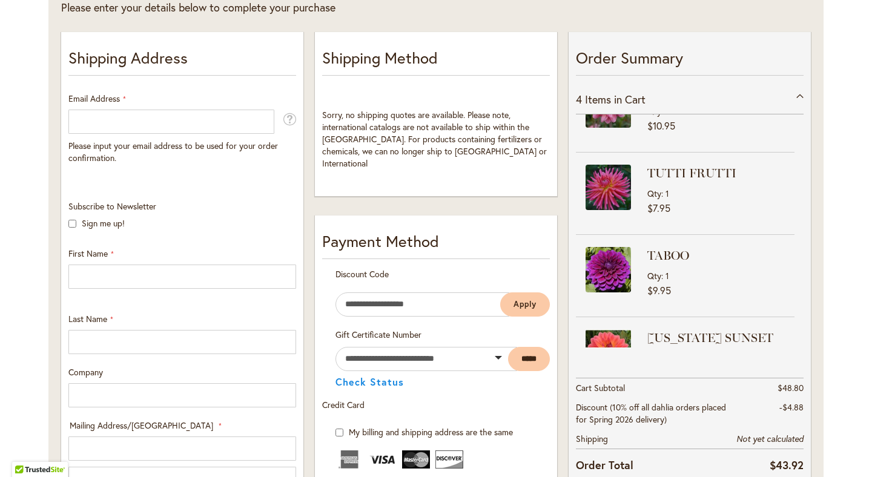
scroll to position [234, 0]
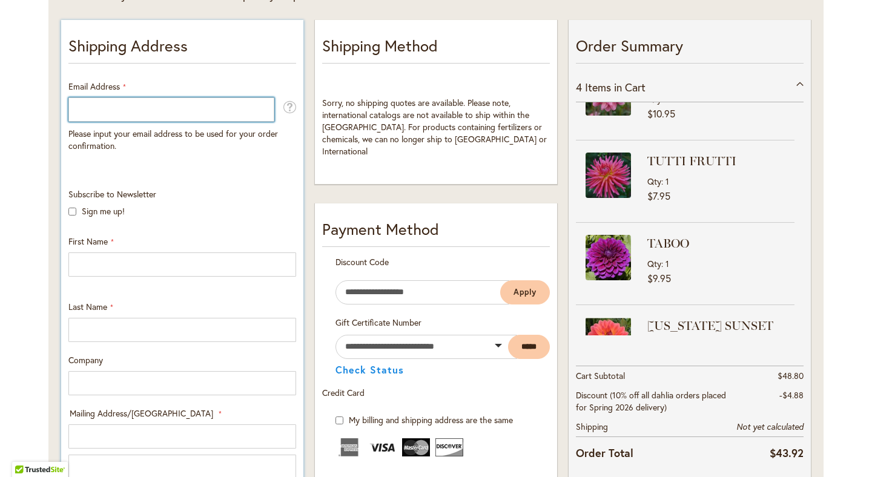
click at [175, 114] on input "Email Address" at bounding box center [171, 109] width 206 height 24
type input "**********"
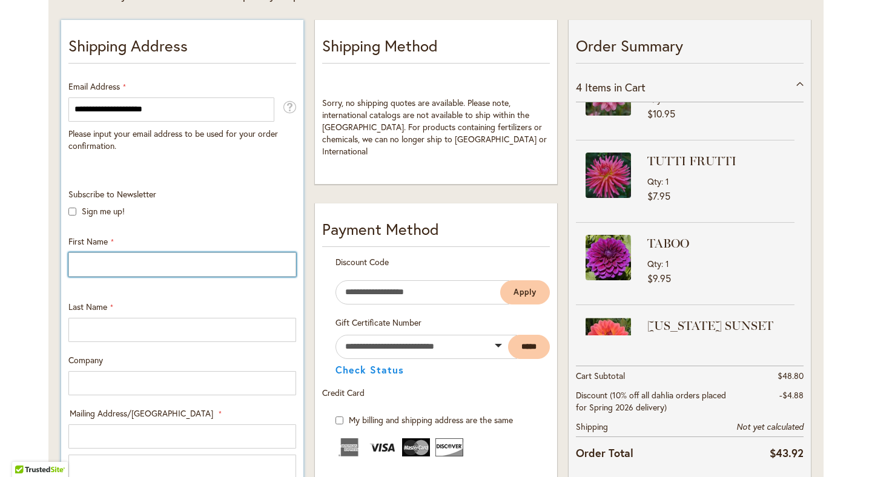
click at [149, 262] on input "First Name" at bounding box center [182, 264] width 228 height 24
type input "*****"
type input "******"
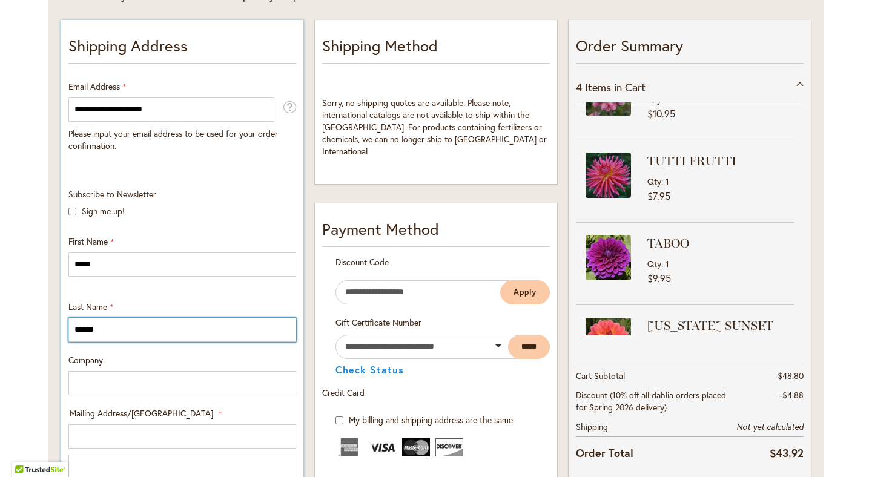
type input "**********"
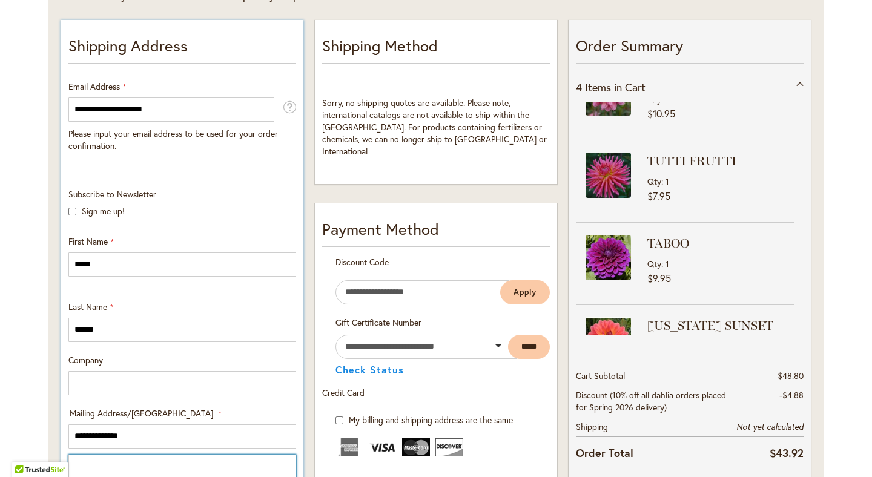
type input "**********"
select select "**"
type input "**********"
type input "*****"
type input "**********"
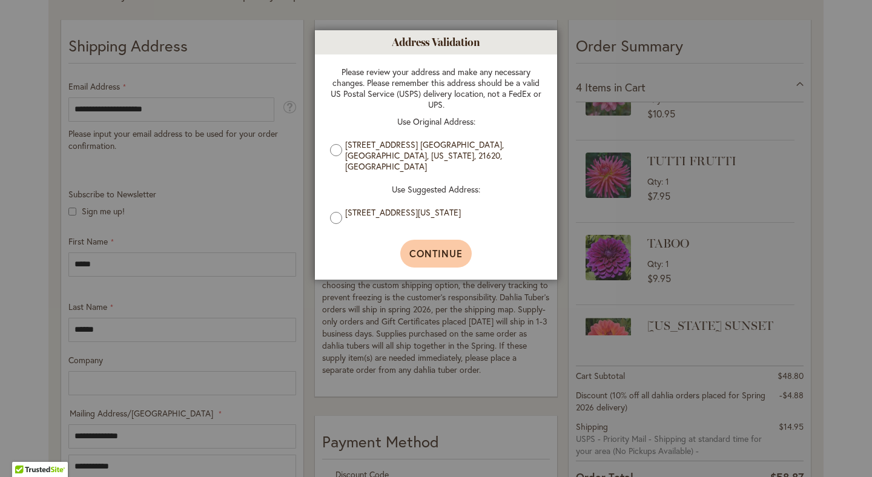
click at [444, 247] on span "Continue" at bounding box center [436, 253] width 54 height 13
type input "**********"
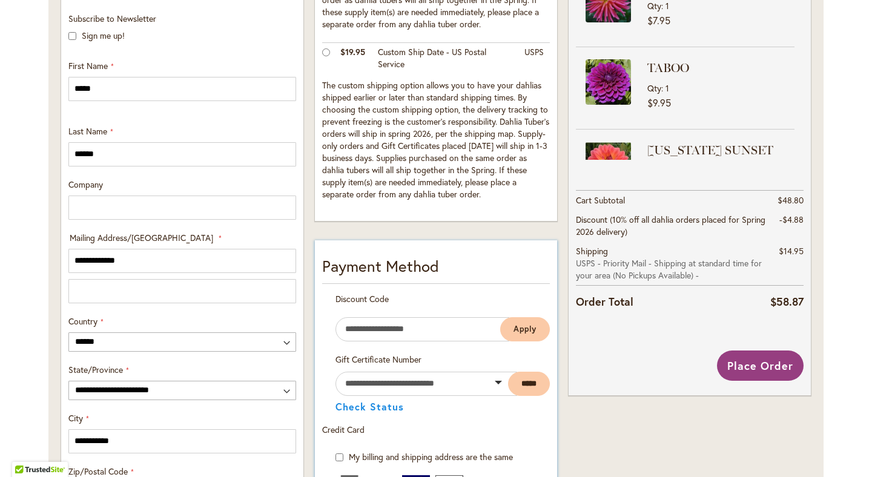
scroll to position [410, 0]
click at [779, 360] on span "Place Order" at bounding box center [759, 365] width 66 height 15
